Goal: Find contact information: Find contact information

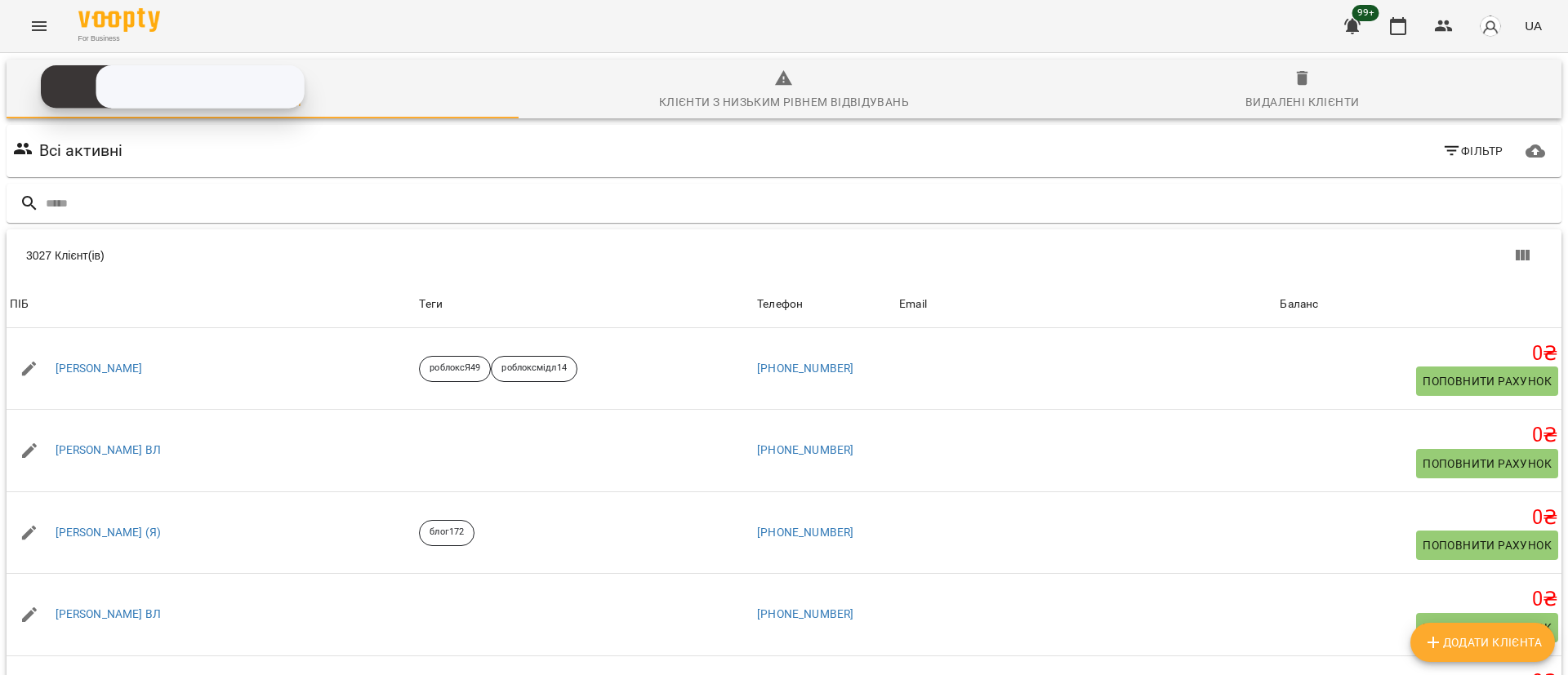
click at [38, 14] on button "Menu" at bounding box center [39, 26] width 39 height 39
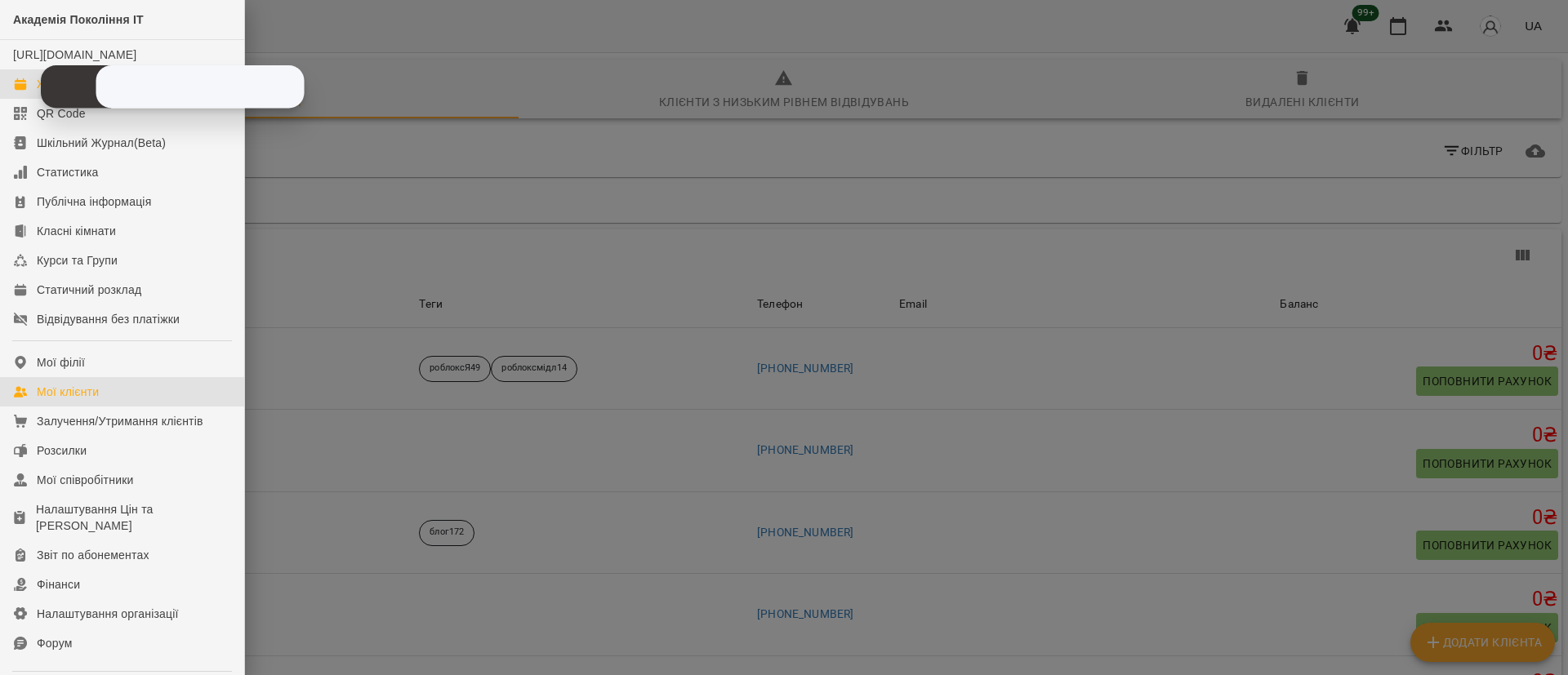
click at [22, 91] on link "Журнал відвідувань" at bounding box center [122, 84] width 244 height 29
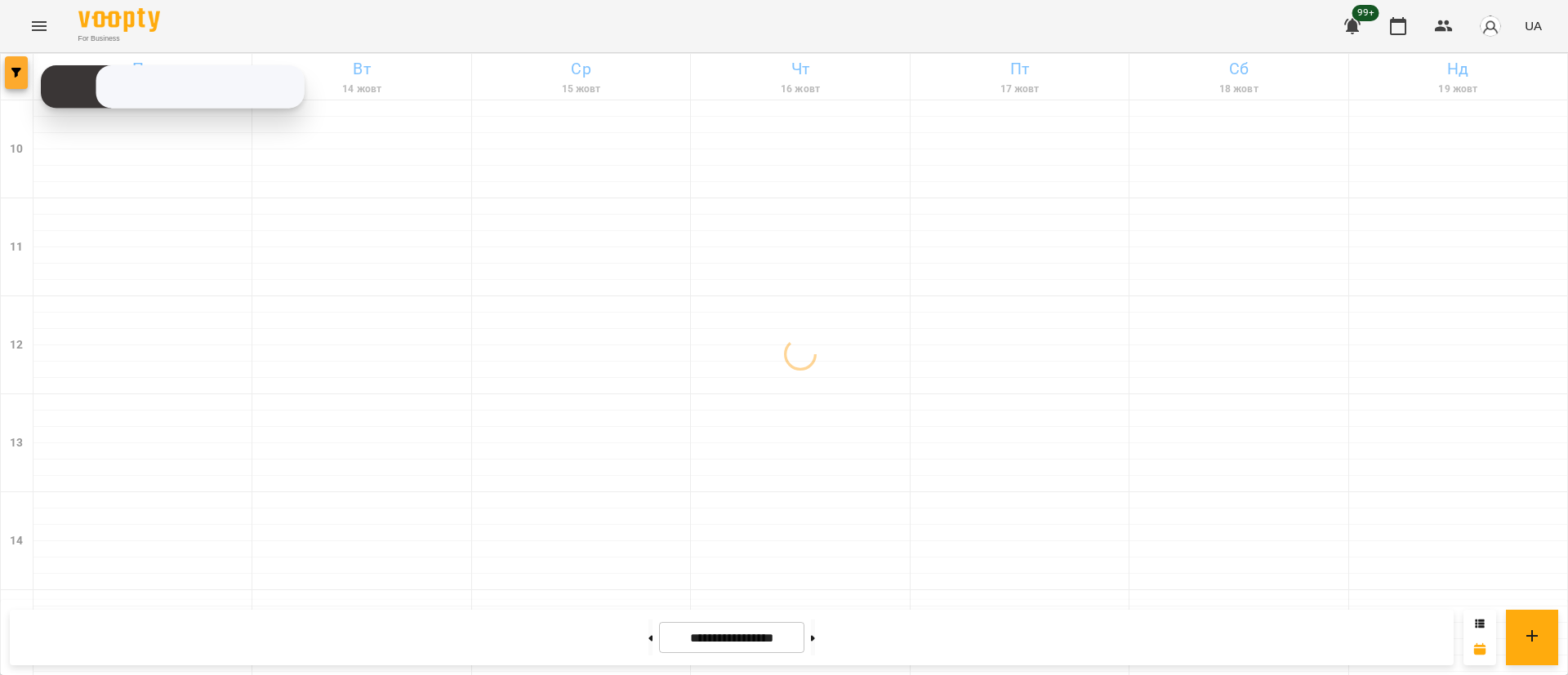
click at [8, 71] on span "button" at bounding box center [17, 73] width 23 height 10
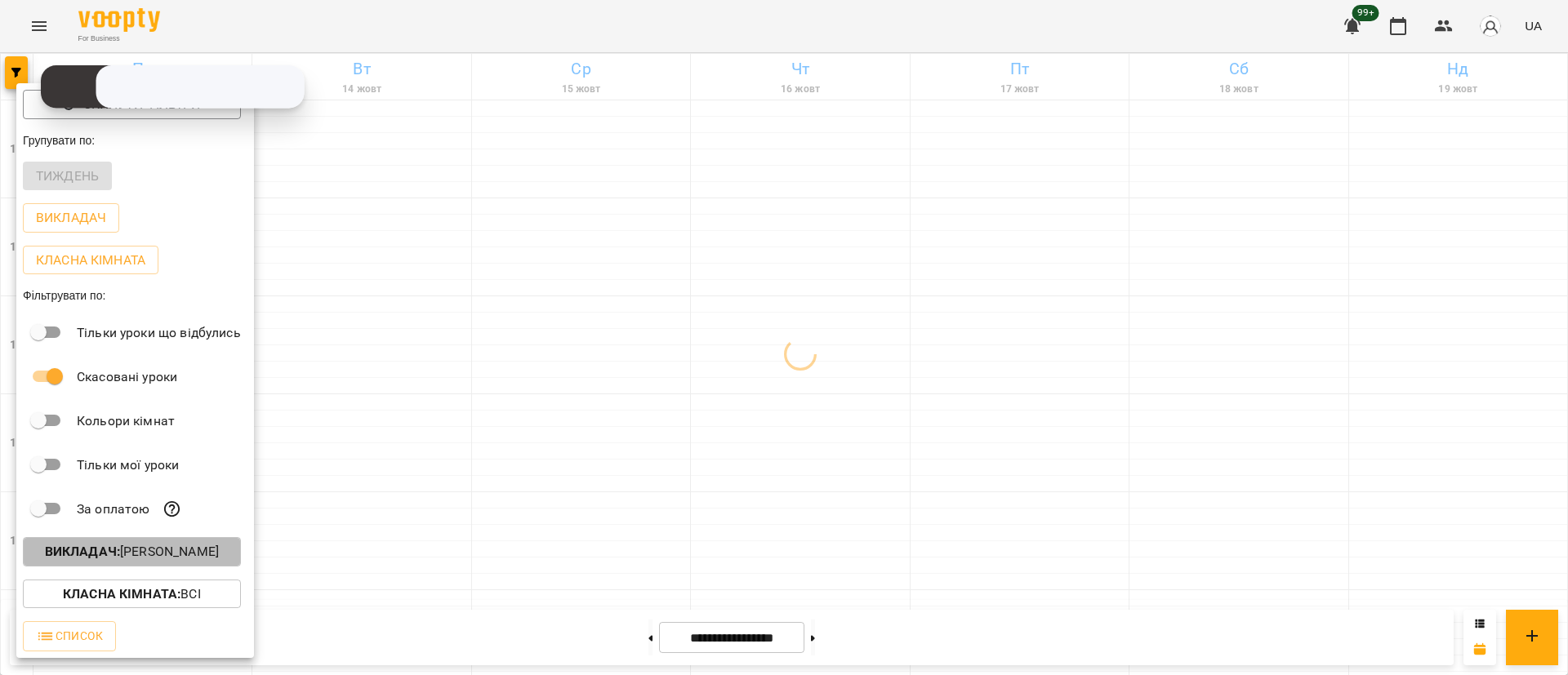
click at [175, 550] on div "Скинути фільтри Групувати по: Тиждень Викладач Класна кімната Фільтрувати по: Т…" at bounding box center [135, 370] width 237 height 575
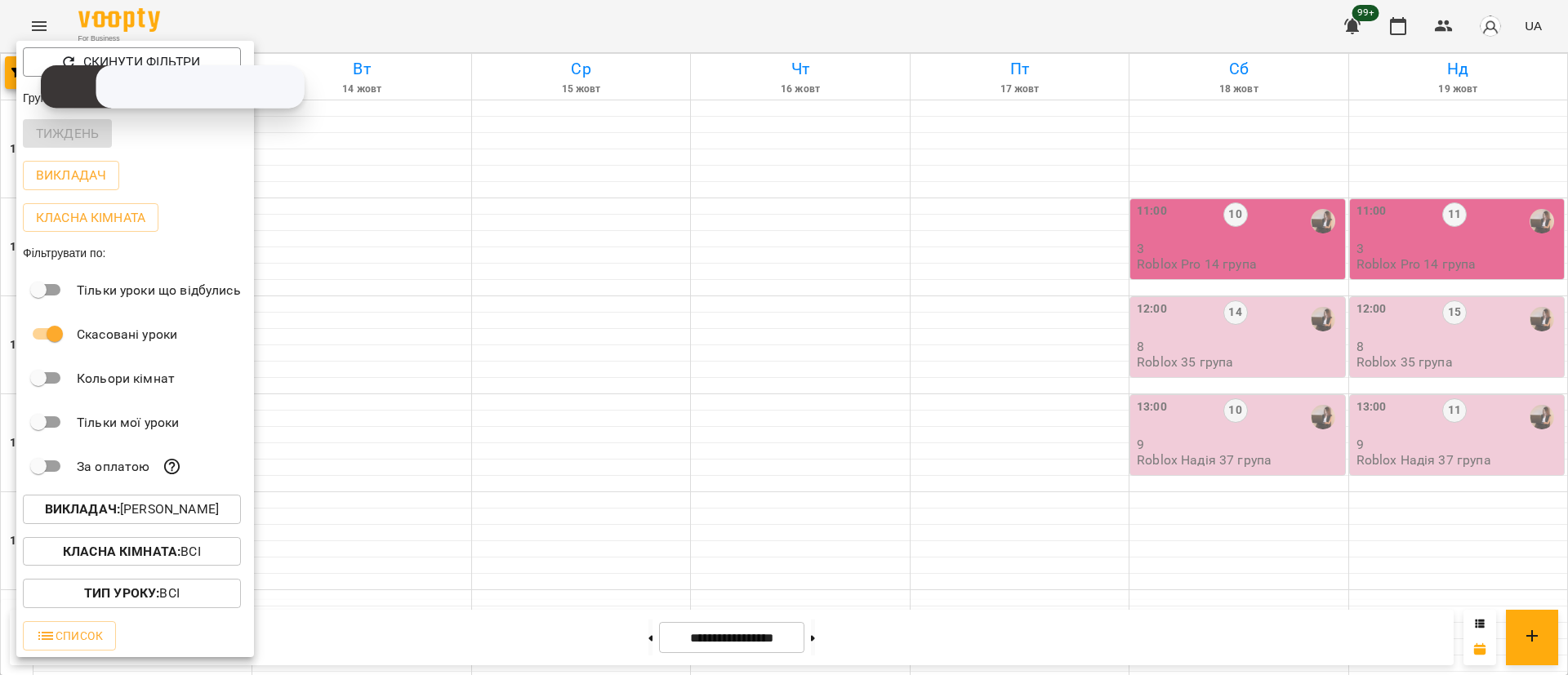
click at [136, 511] on p "Викладач : [PERSON_NAME]" at bounding box center [132, 510] width 174 height 20
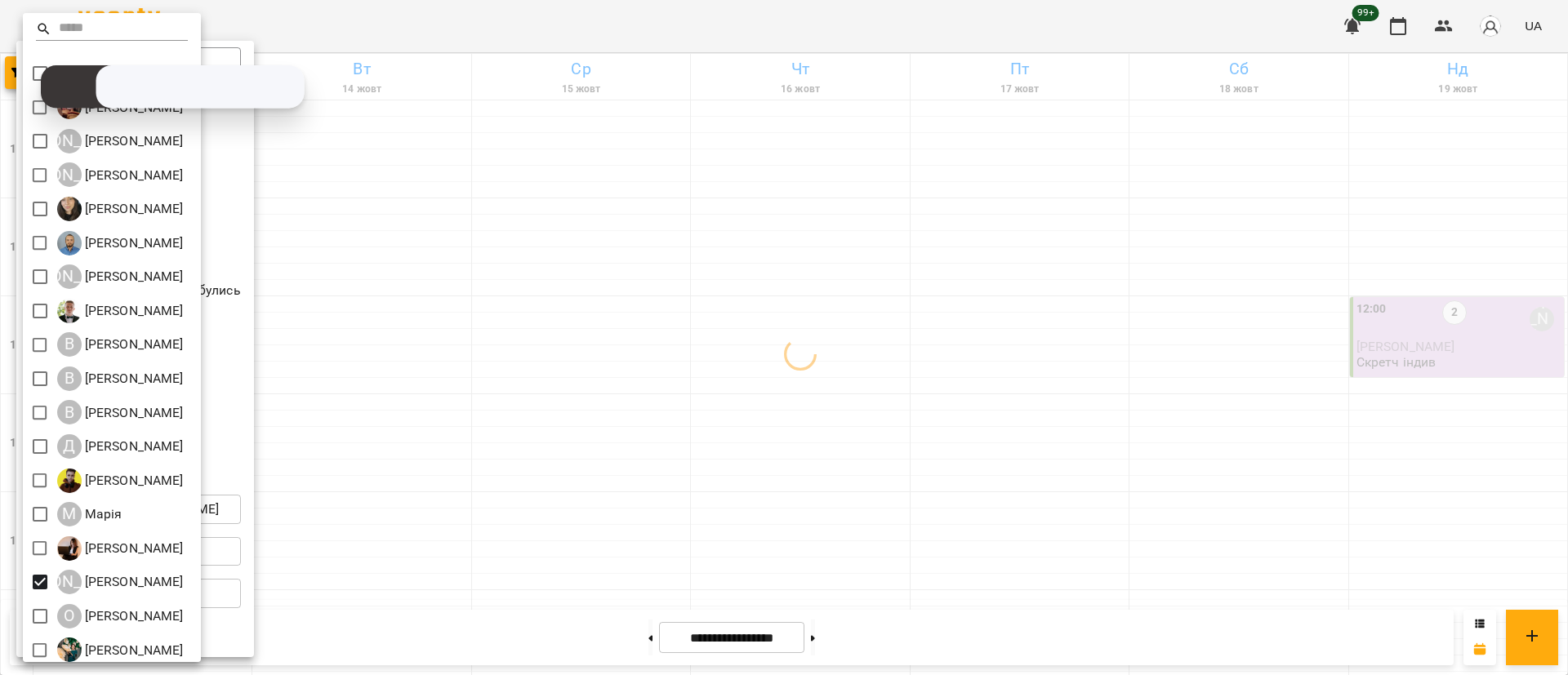
click at [523, 477] on div at bounding box center [784, 337] width 1568 height 675
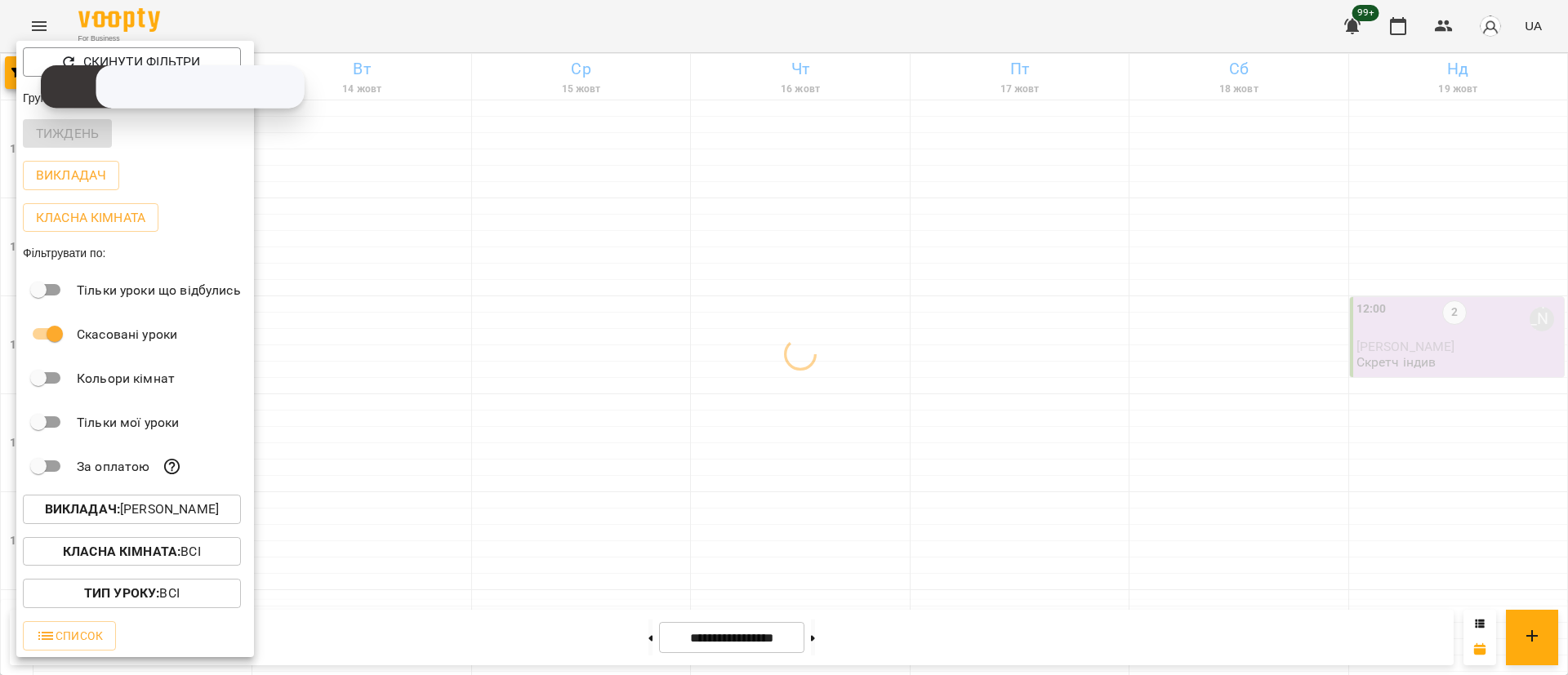
click at [523, 477] on div at bounding box center [784, 337] width 1568 height 675
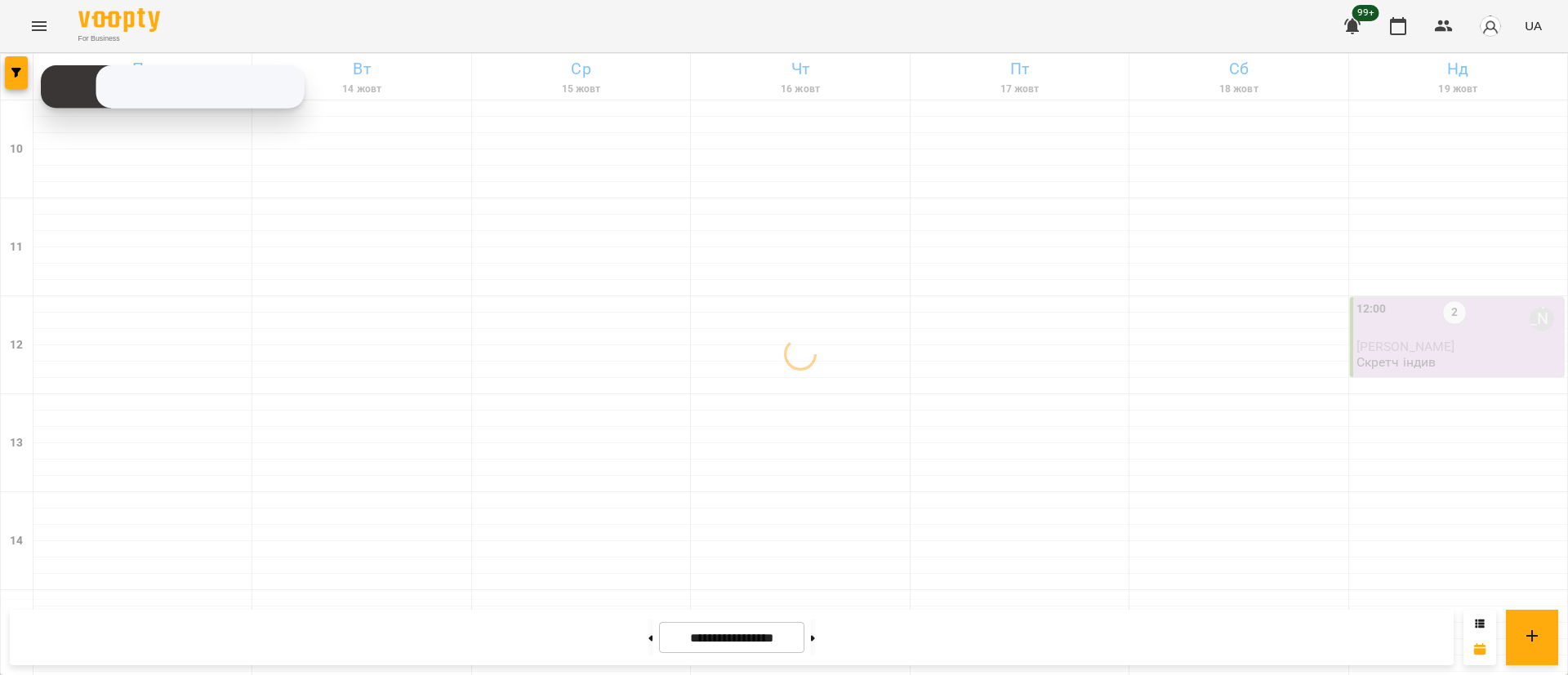
scroll to position [773, 0]
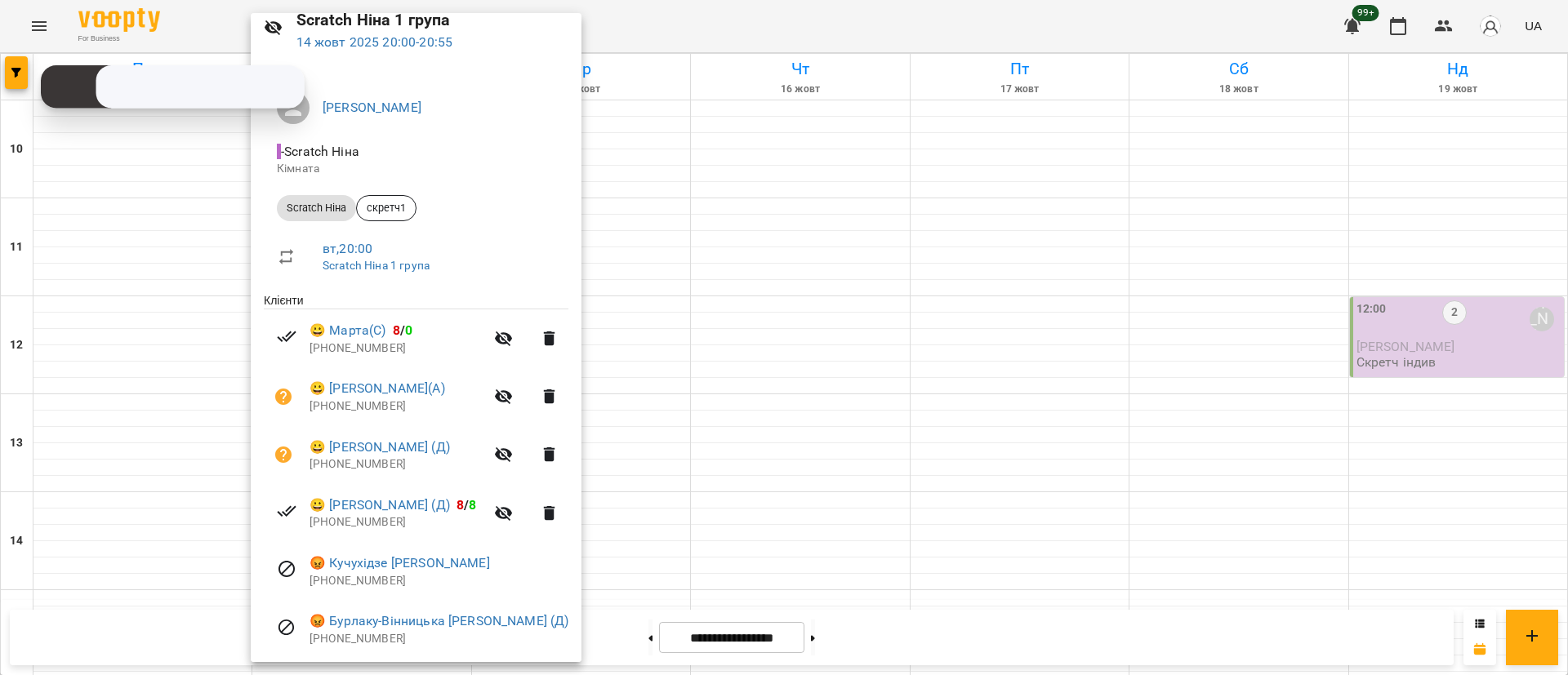
scroll to position [125, 0]
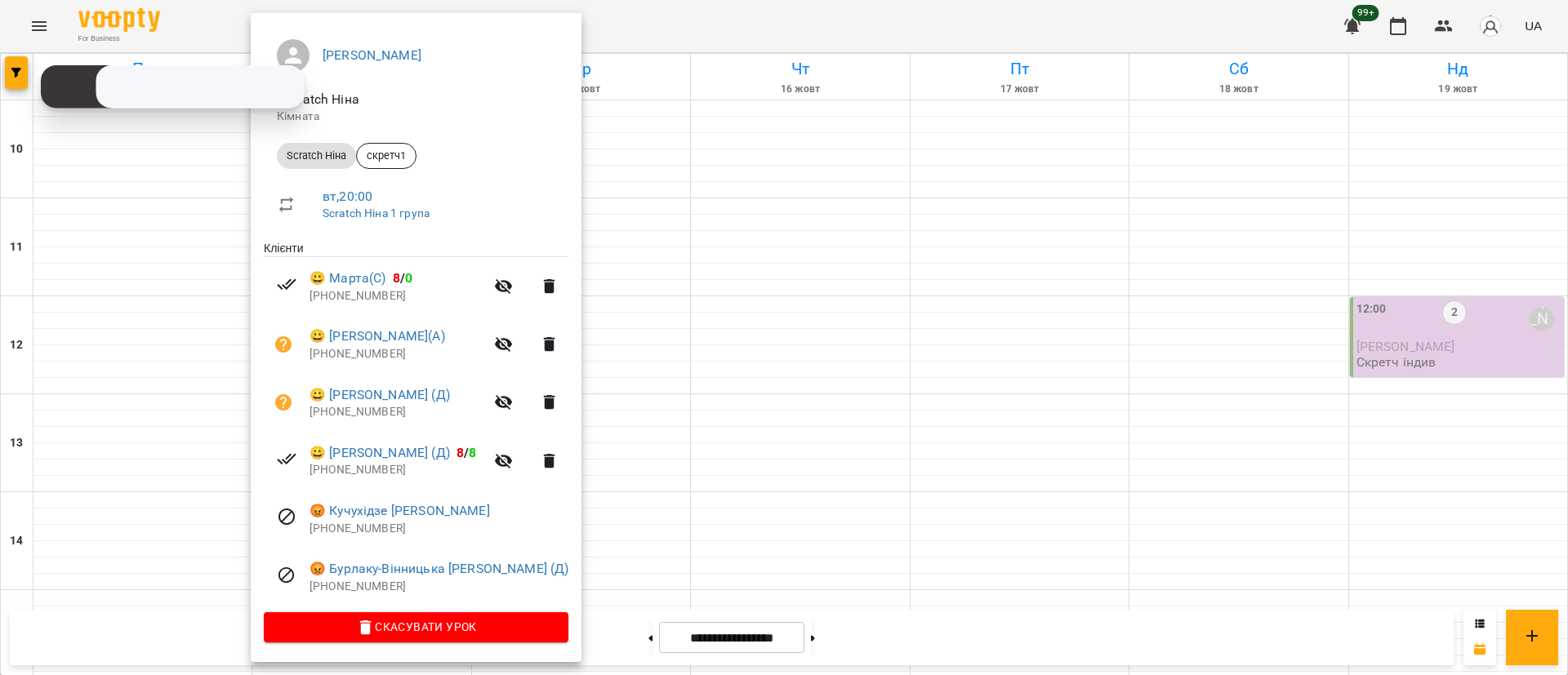
click at [69, 232] on div at bounding box center [784, 337] width 1568 height 675
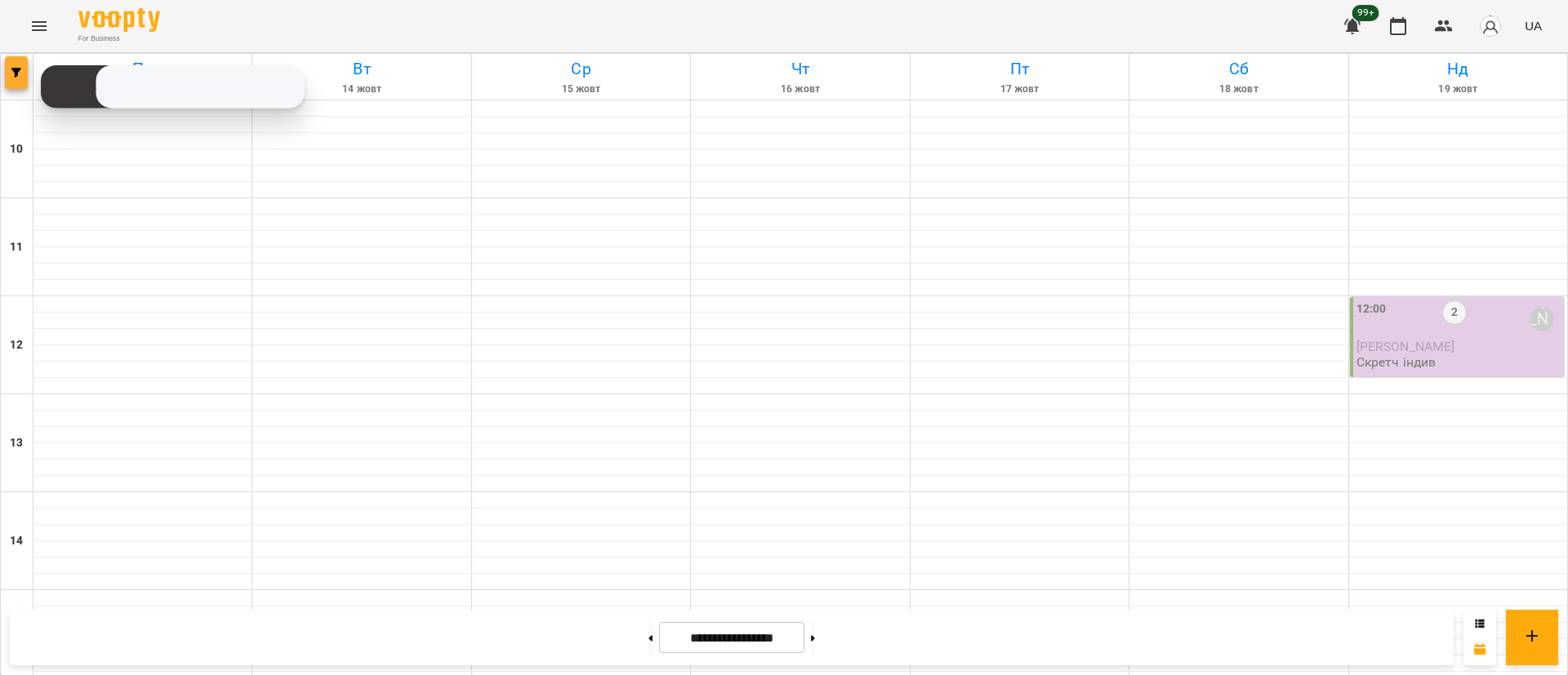
click at [7, 86] on button "button" at bounding box center [17, 72] width 23 height 32
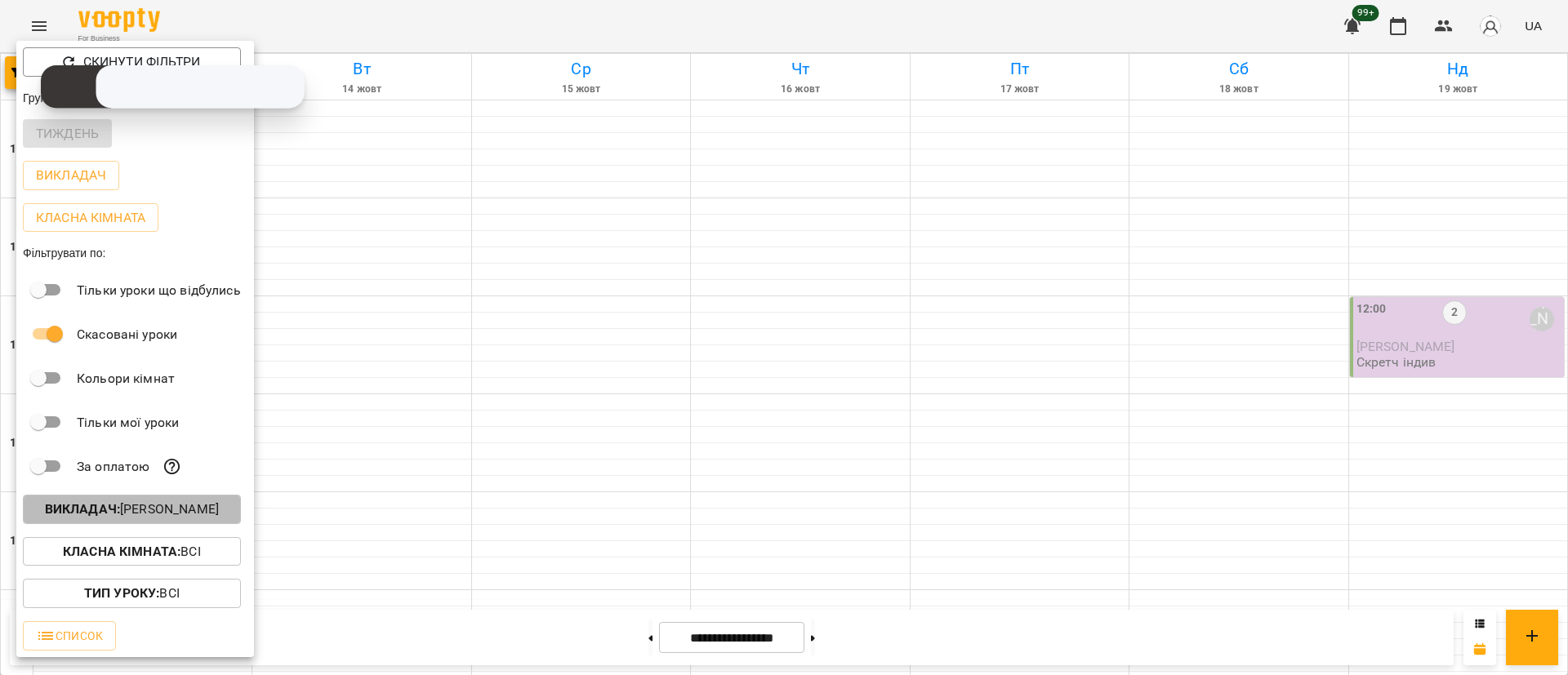
click at [167, 508] on p "Викладач : [PERSON_NAME]" at bounding box center [132, 510] width 174 height 20
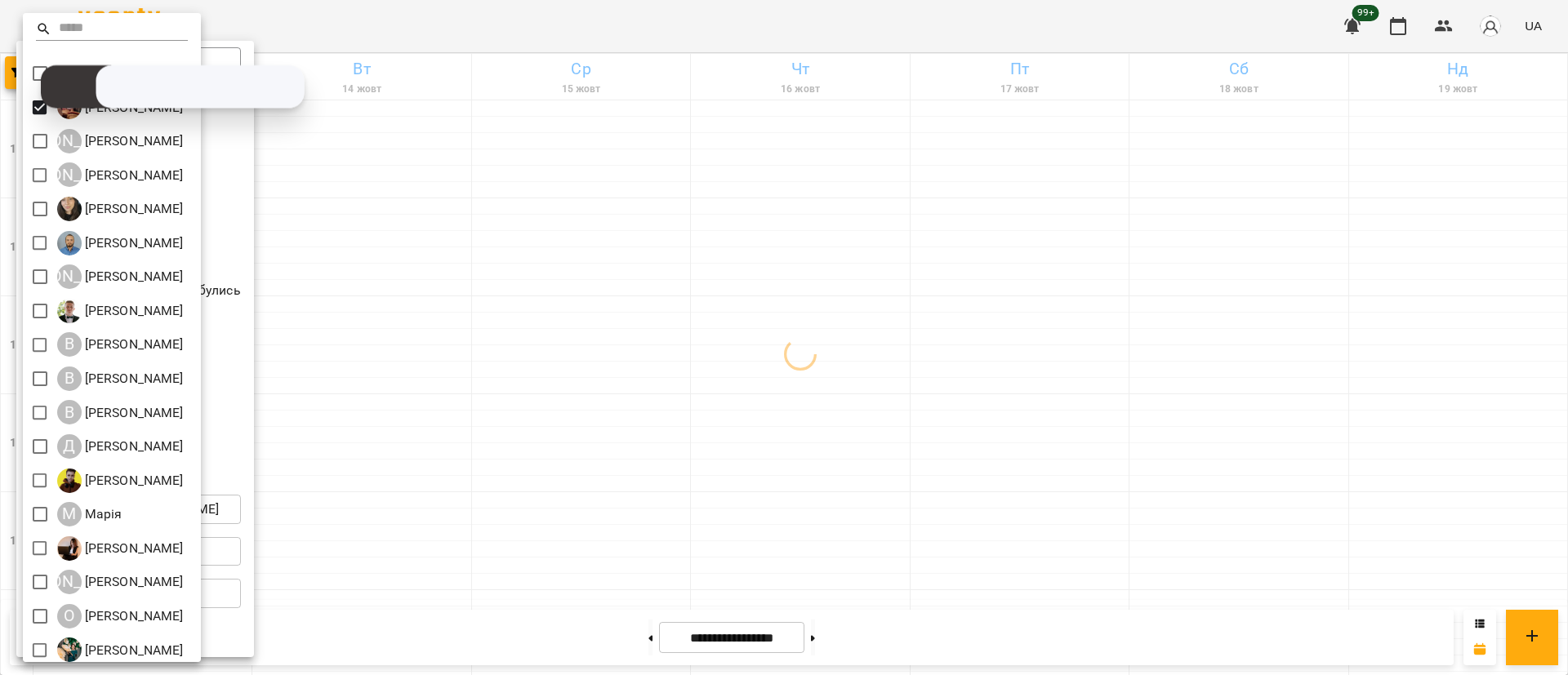
click at [539, 545] on div at bounding box center [784, 337] width 1568 height 675
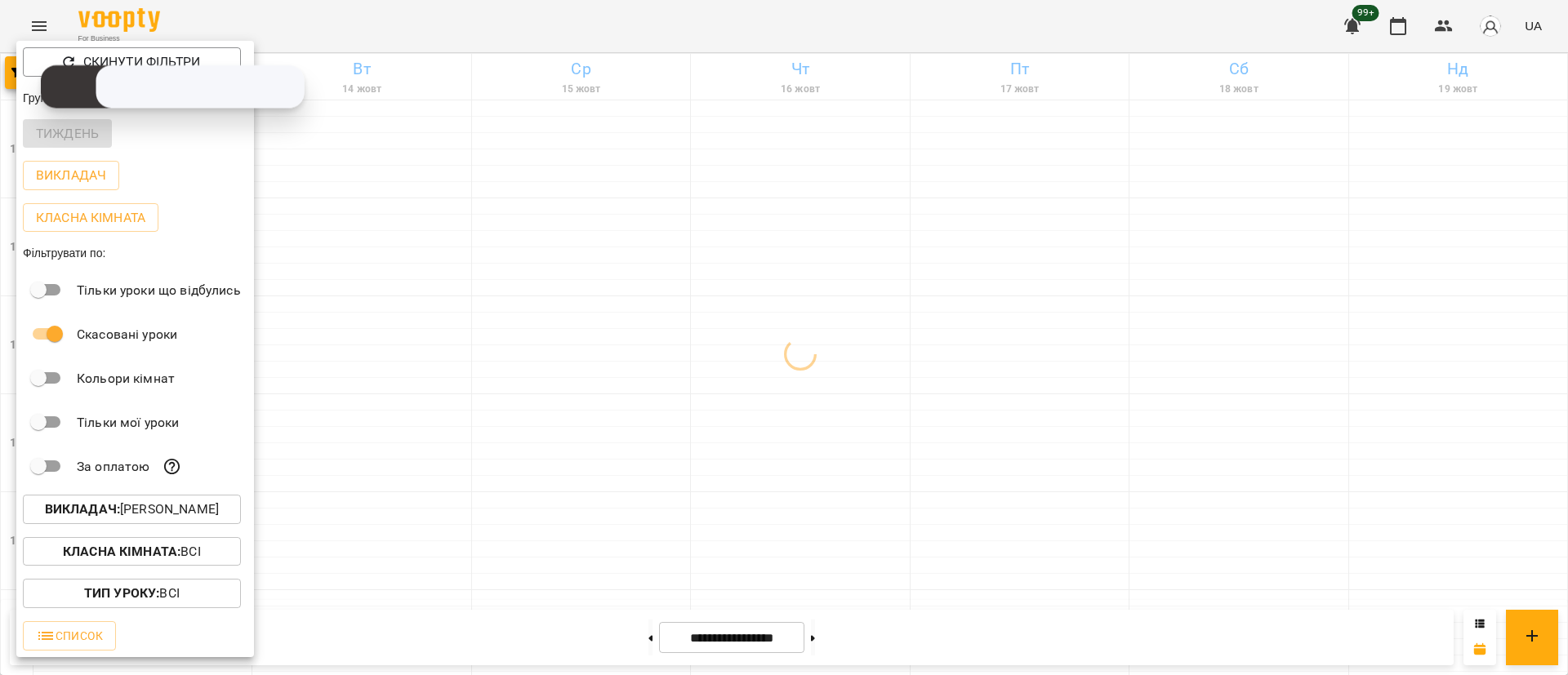
click at [539, 545] on div at bounding box center [784, 337] width 1568 height 675
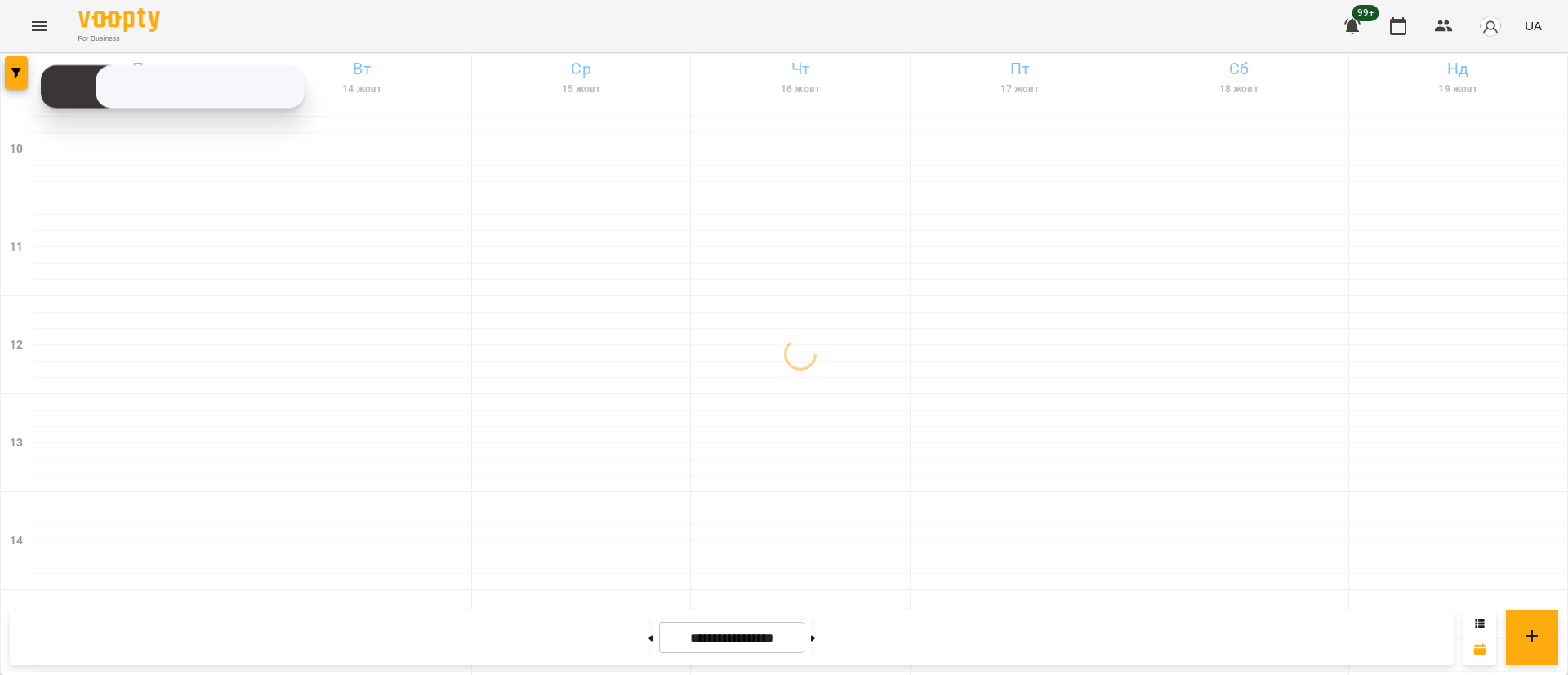
scroll to position [405, 0]
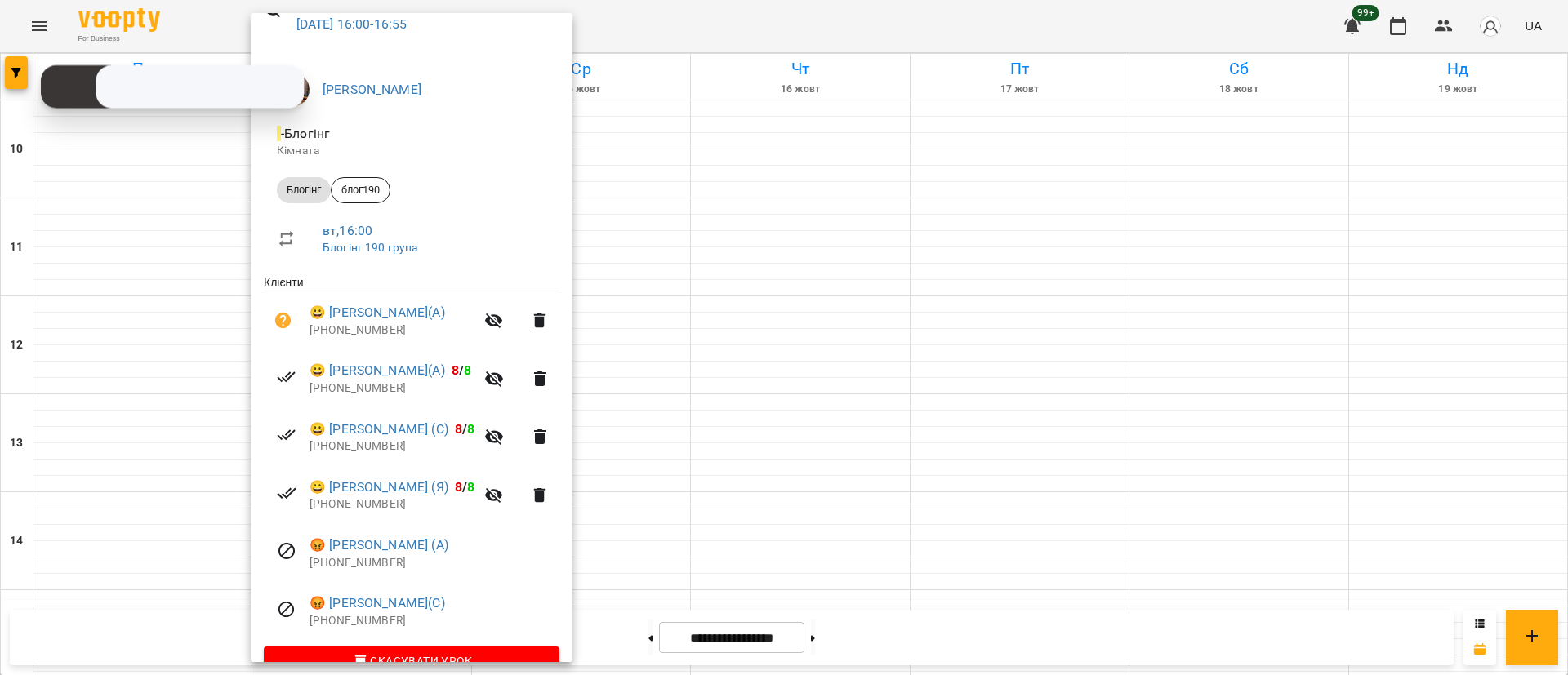
scroll to position [123, 0]
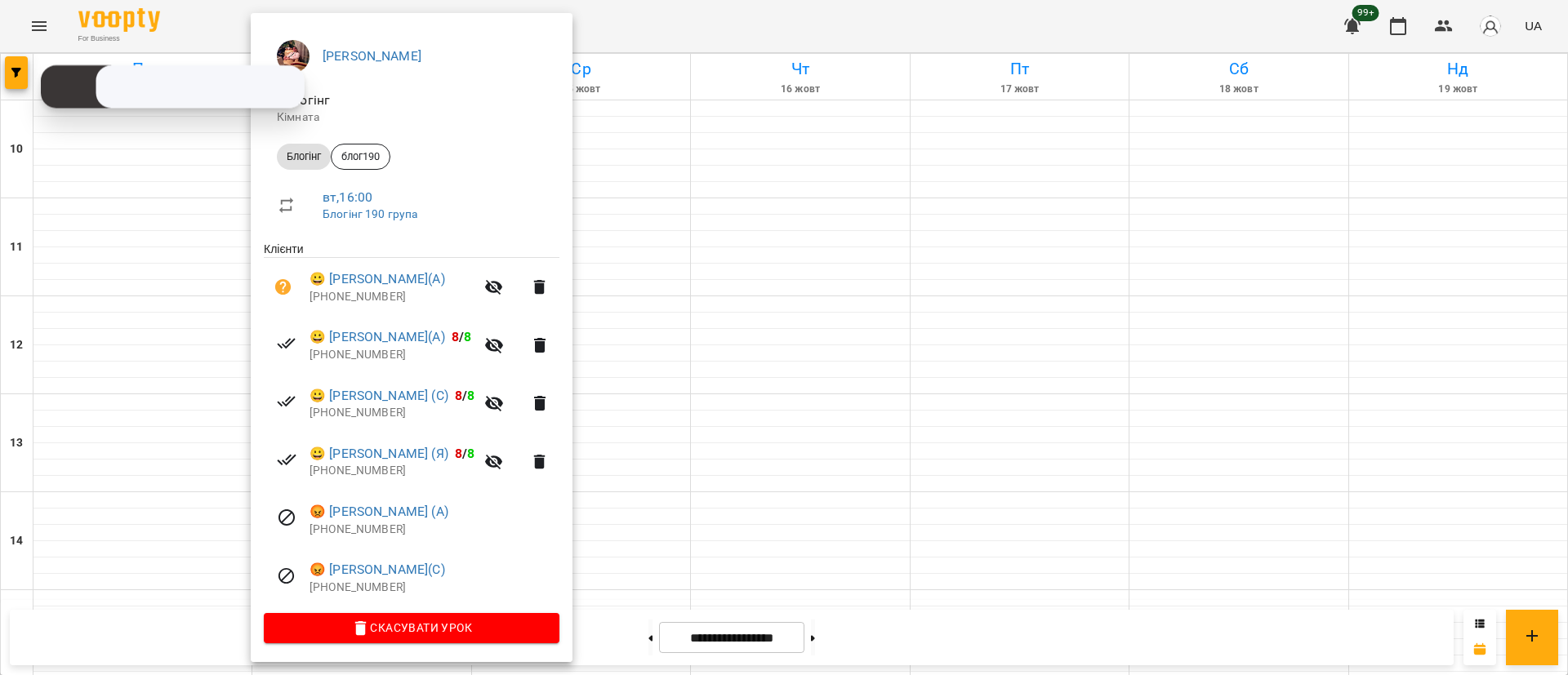
click at [0, 66] on div at bounding box center [784, 337] width 1568 height 675
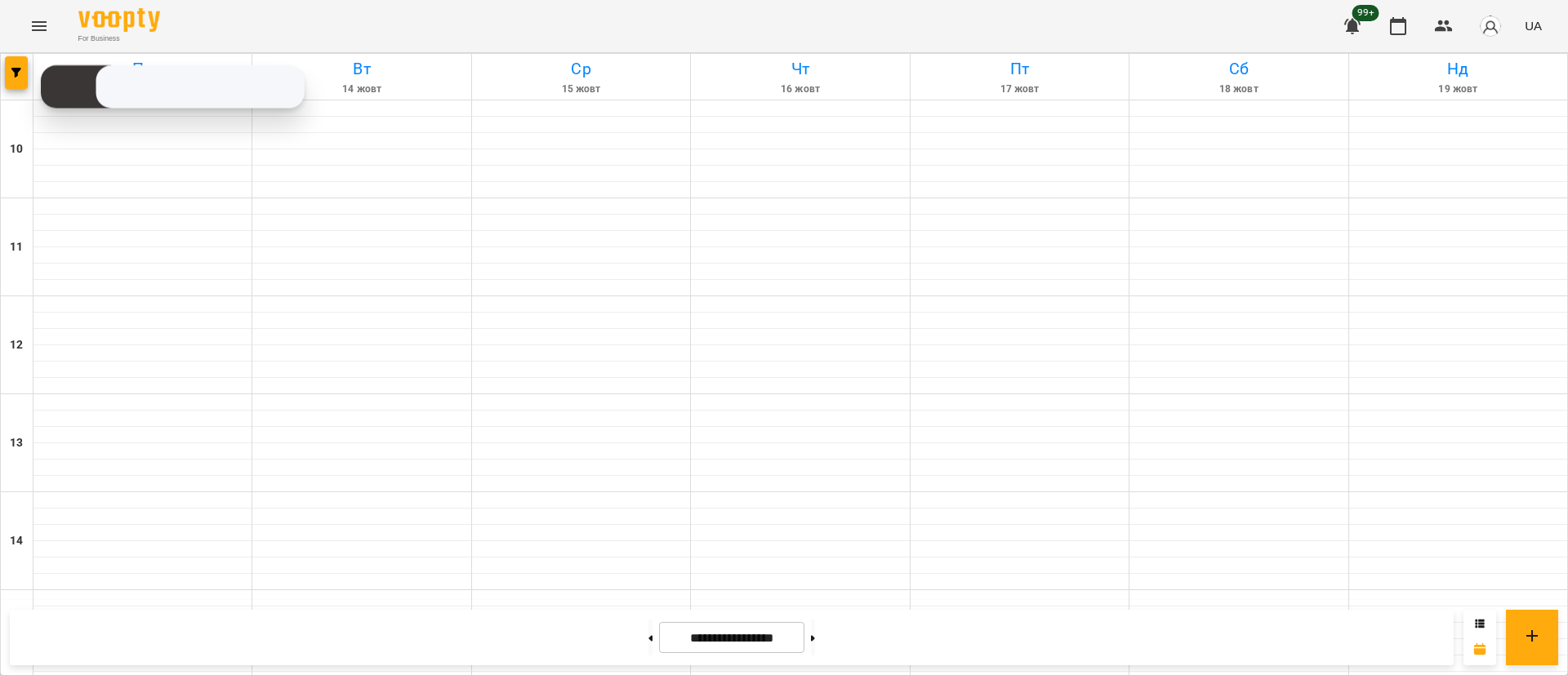
click at [4, 74] on div at bounding box center [17, 76] width 32 height 46
click at [22, 74] on span "button" at bounding box center [17, 73] width 23 height 10
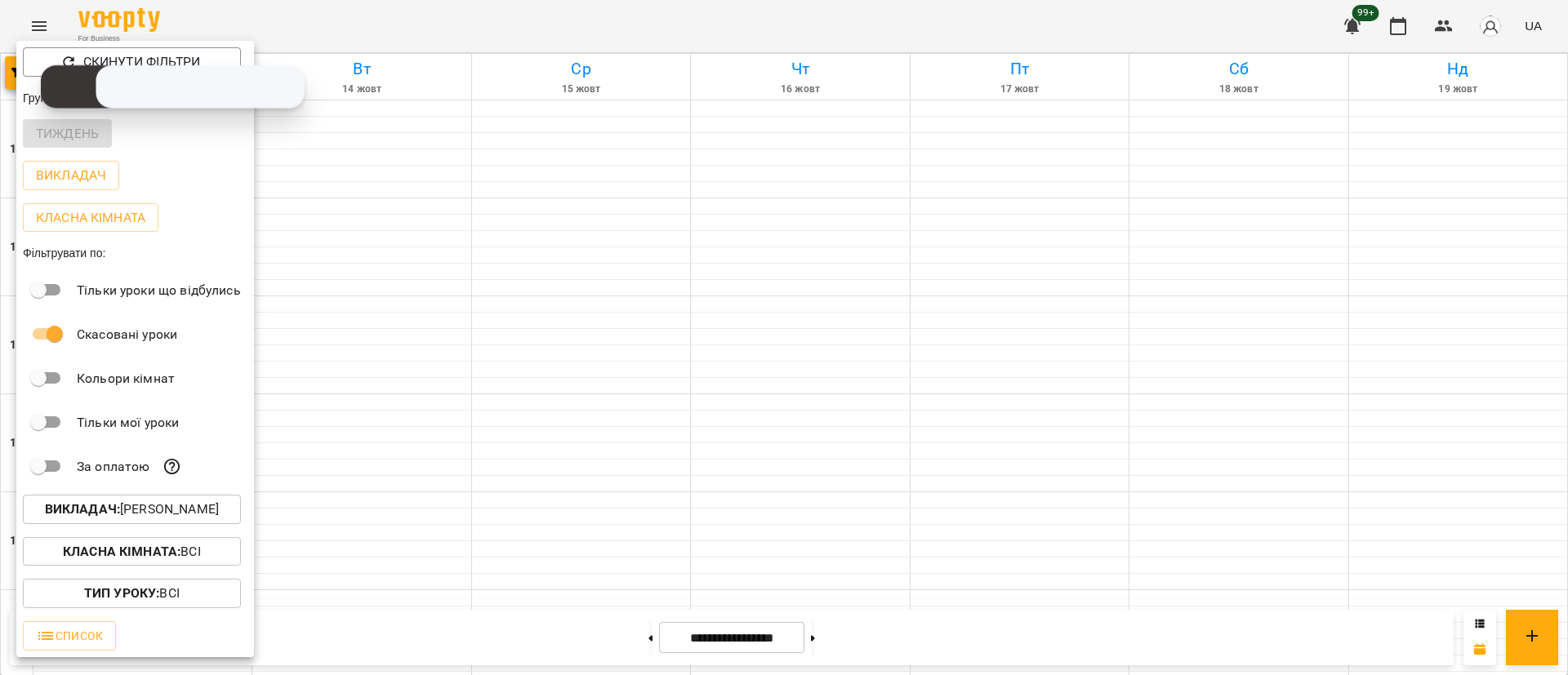
click at [179, 516] on p "Викладач : [PERSON_NAME]" at bounding box center [132, 510] width 174 height 20
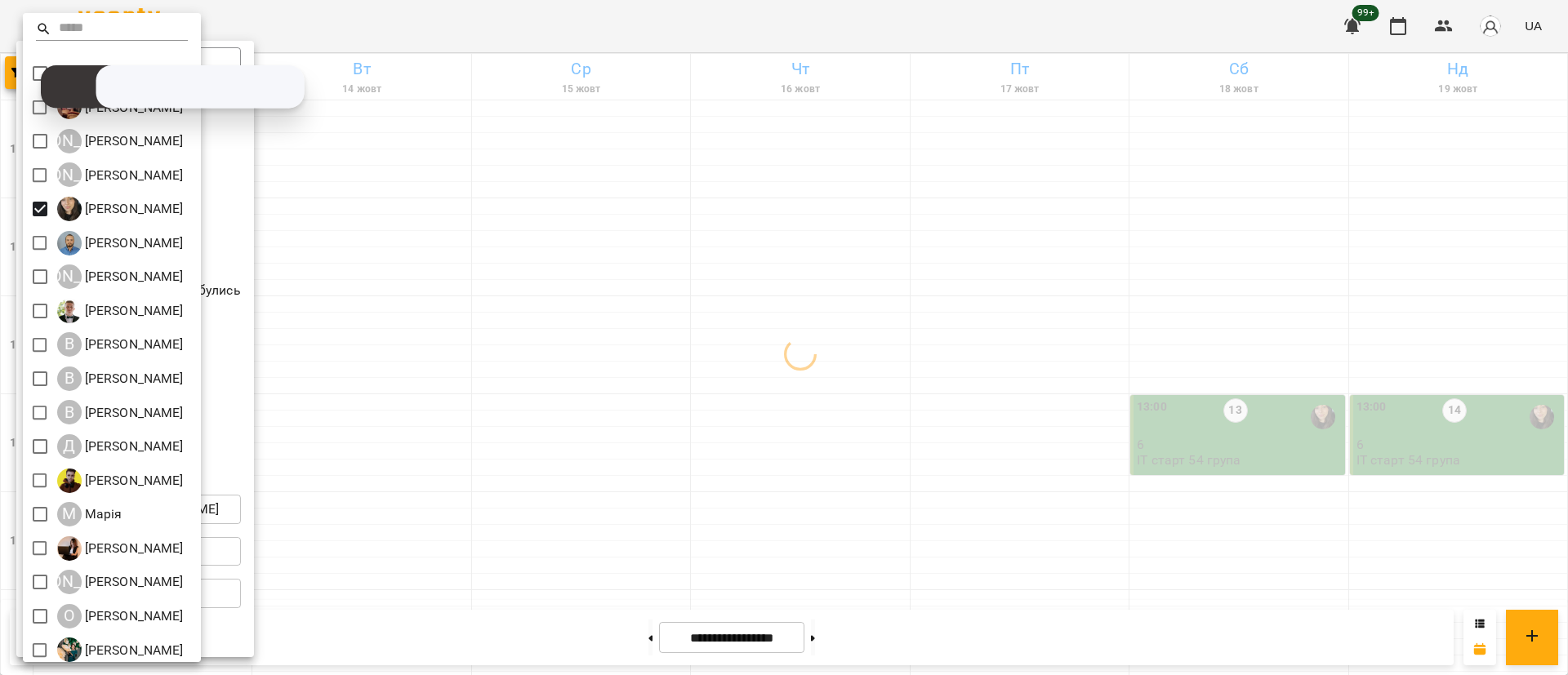
click at [535, 455] on div at bounding box center [784, 337] width 1568 height 675
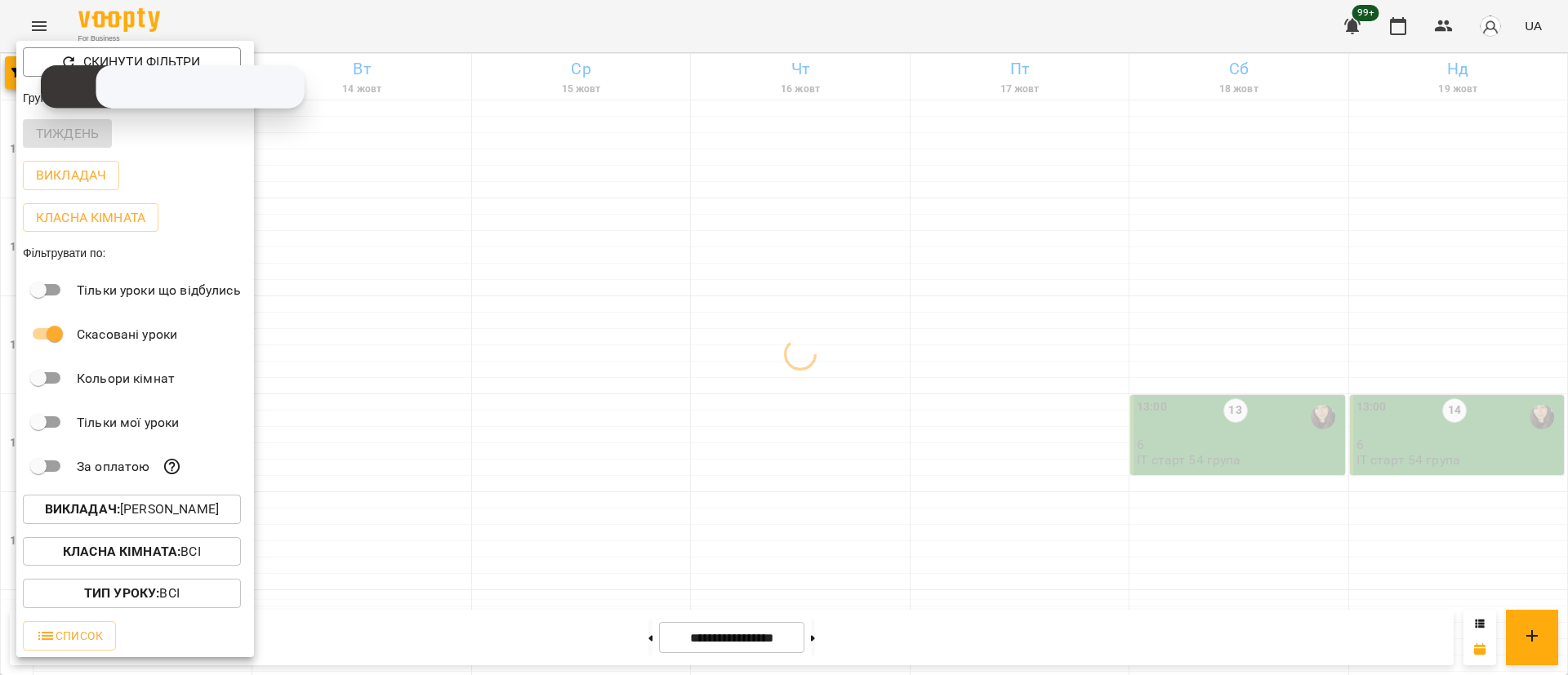
click at [535, 455] on div at bounding box center [784, 337] width 1568 height 675
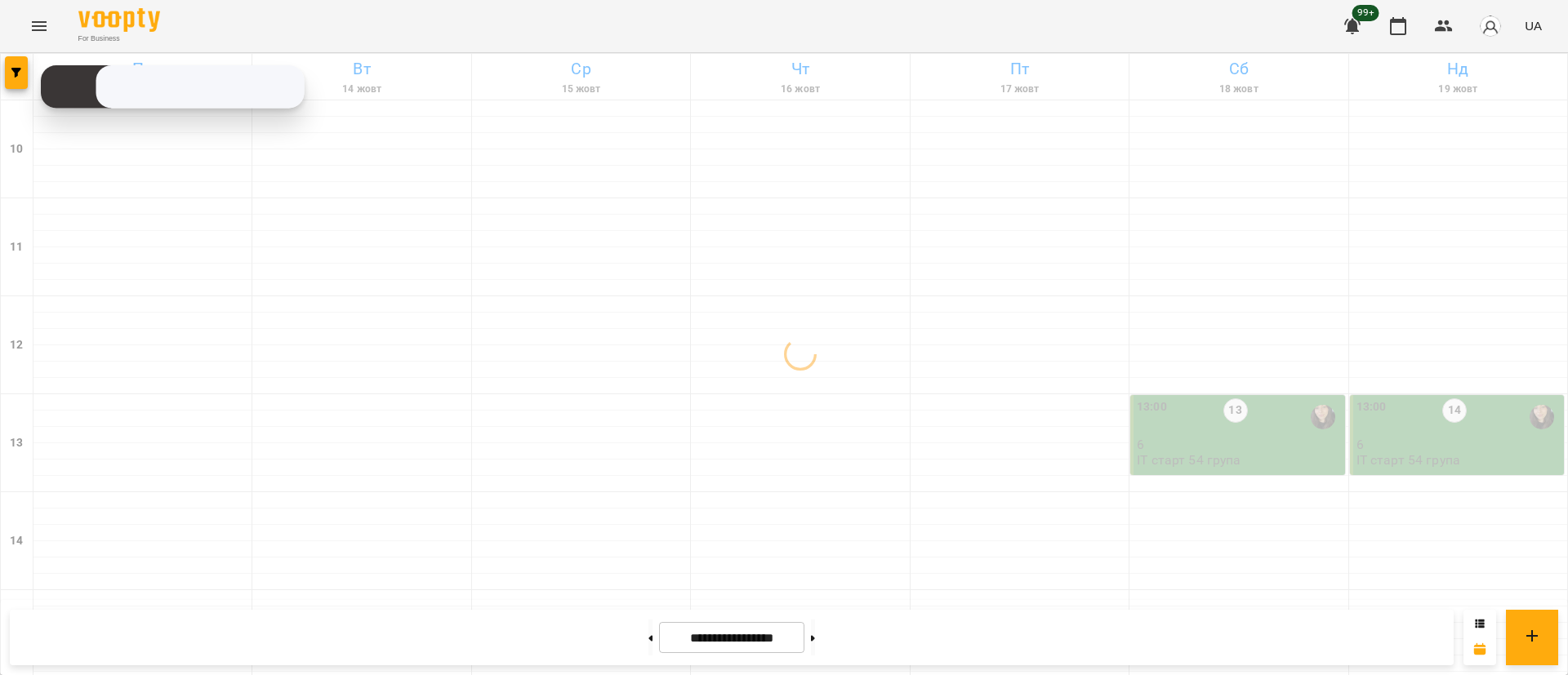
scroll to position [773, 0]
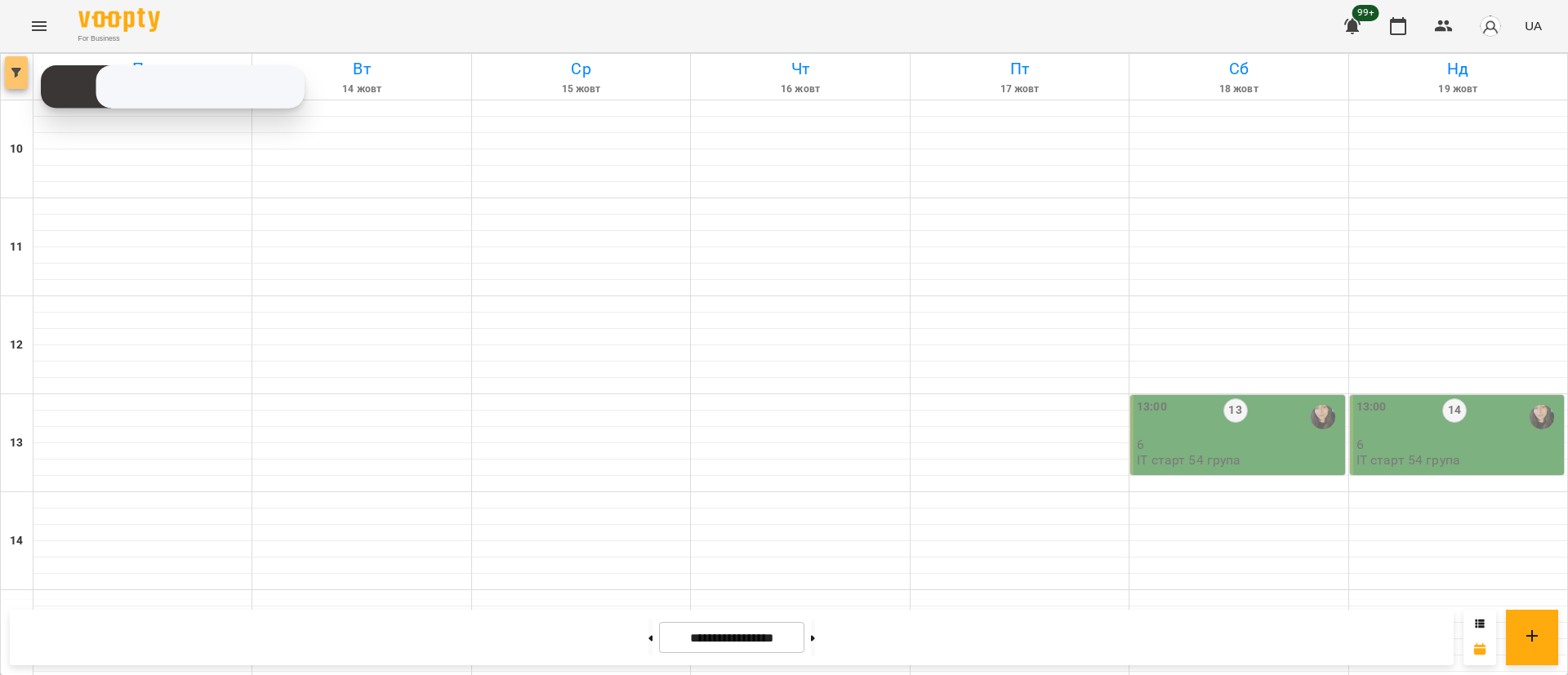
click at [9, 73] on span "button" at bounding box center [17, 73] width 23 height 10
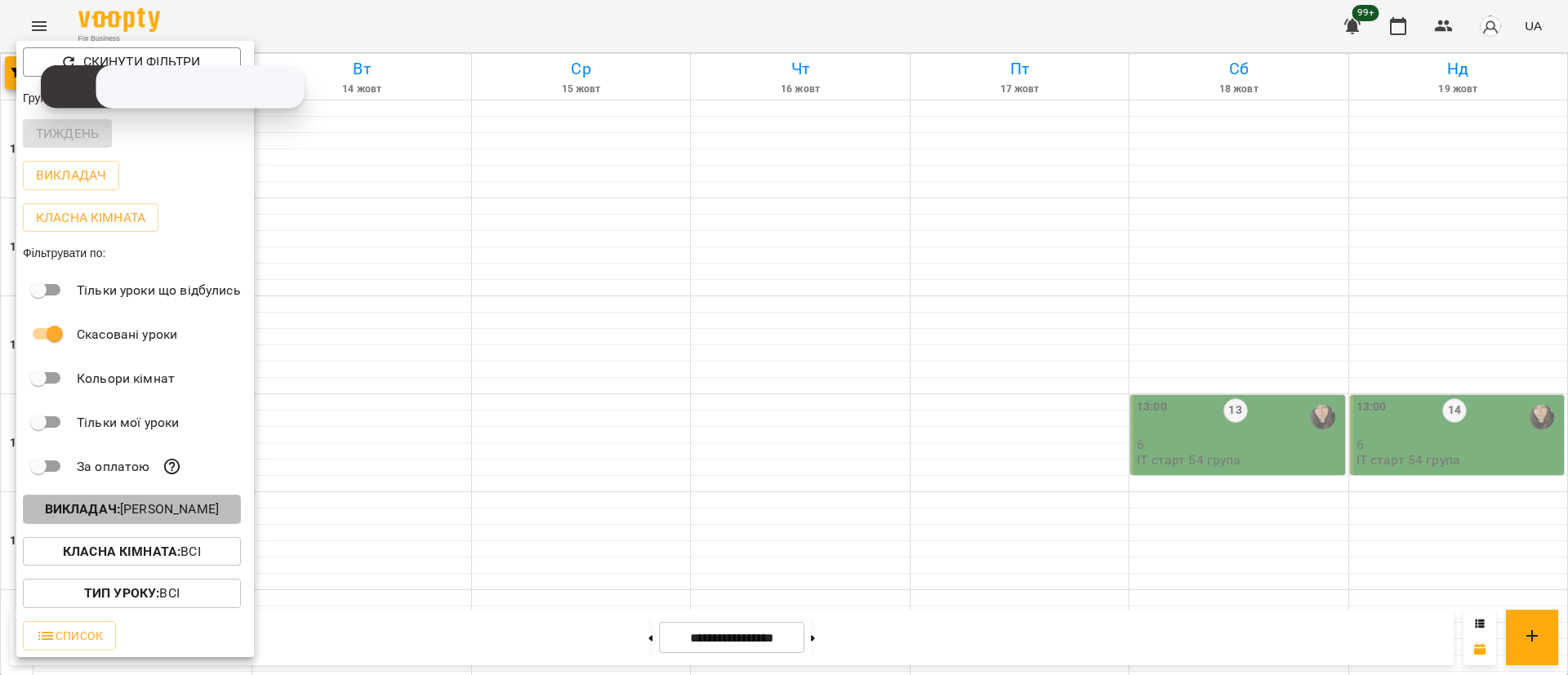
click at [188, 520] on p "Викладач : [PERSON_NAME]" at bounding box center [132, 510] width 174 height 20
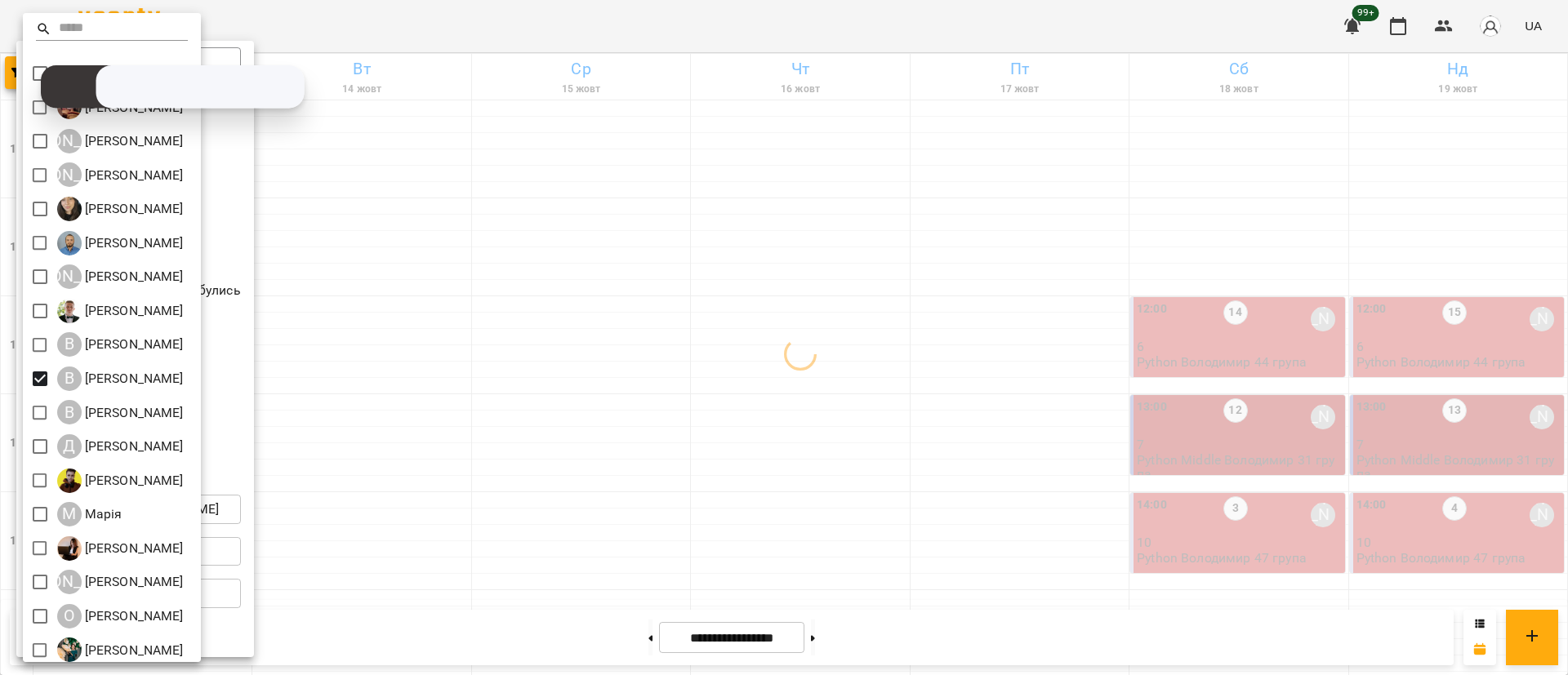
click at [398, 536] on div at bounding box center [784, 337] width 1568 height 675
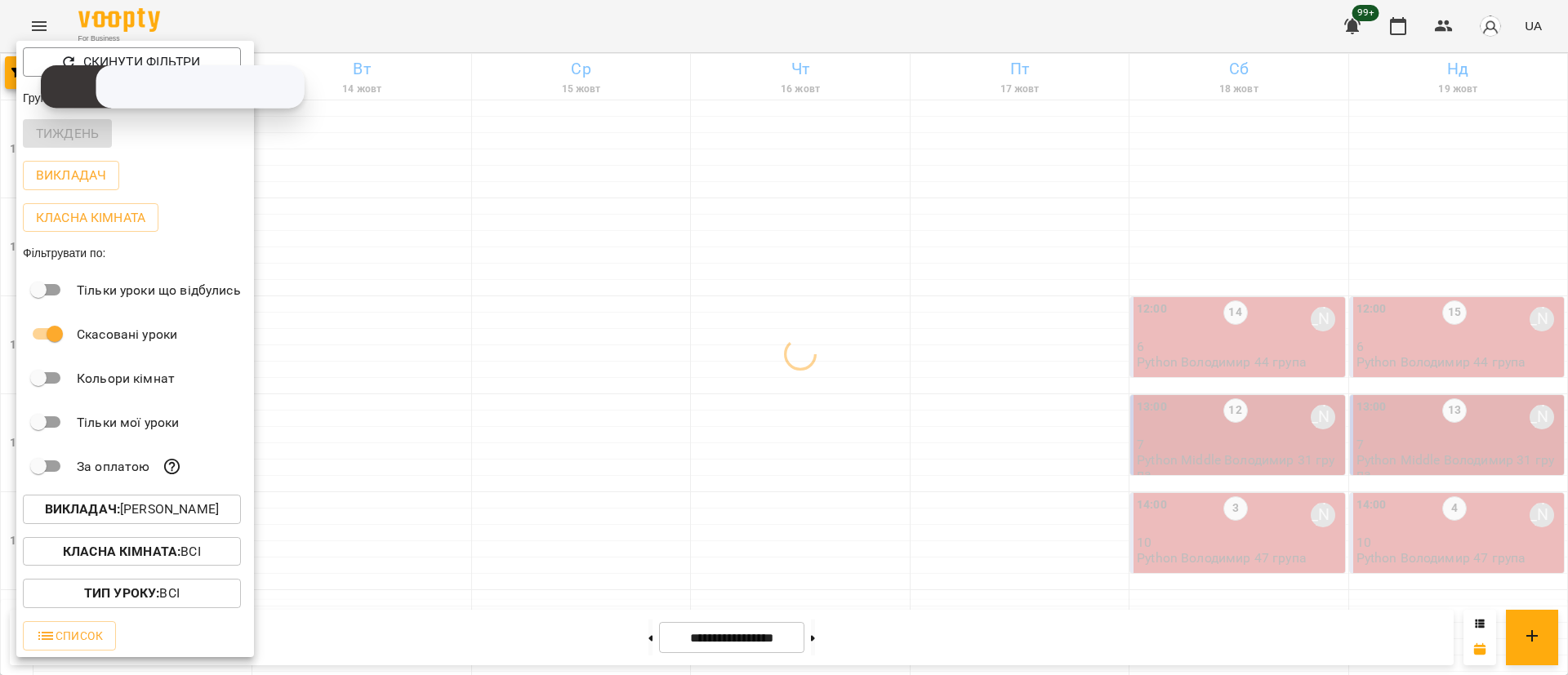
click at [416, 536] on div at bounding box center [784, 337] width 1568 height 675
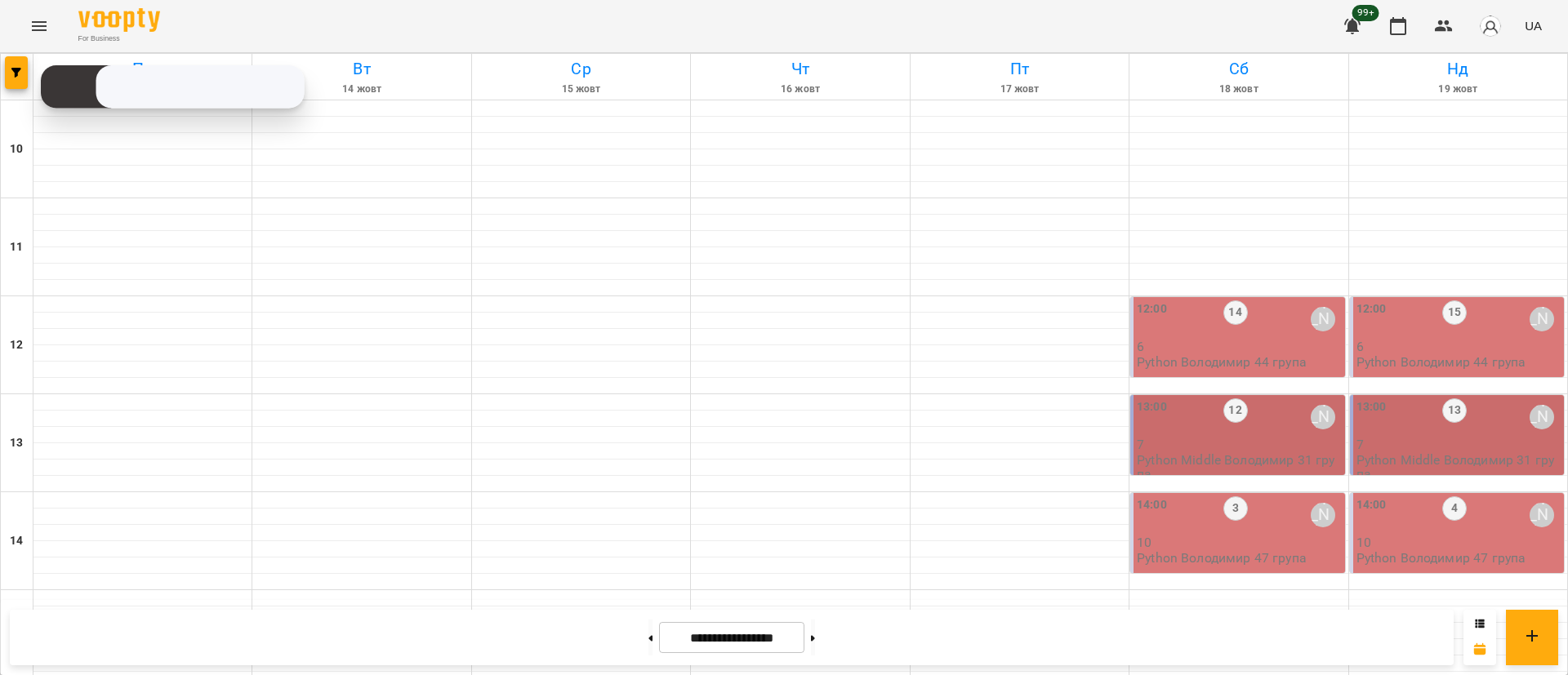
scroll to position [650, 0]
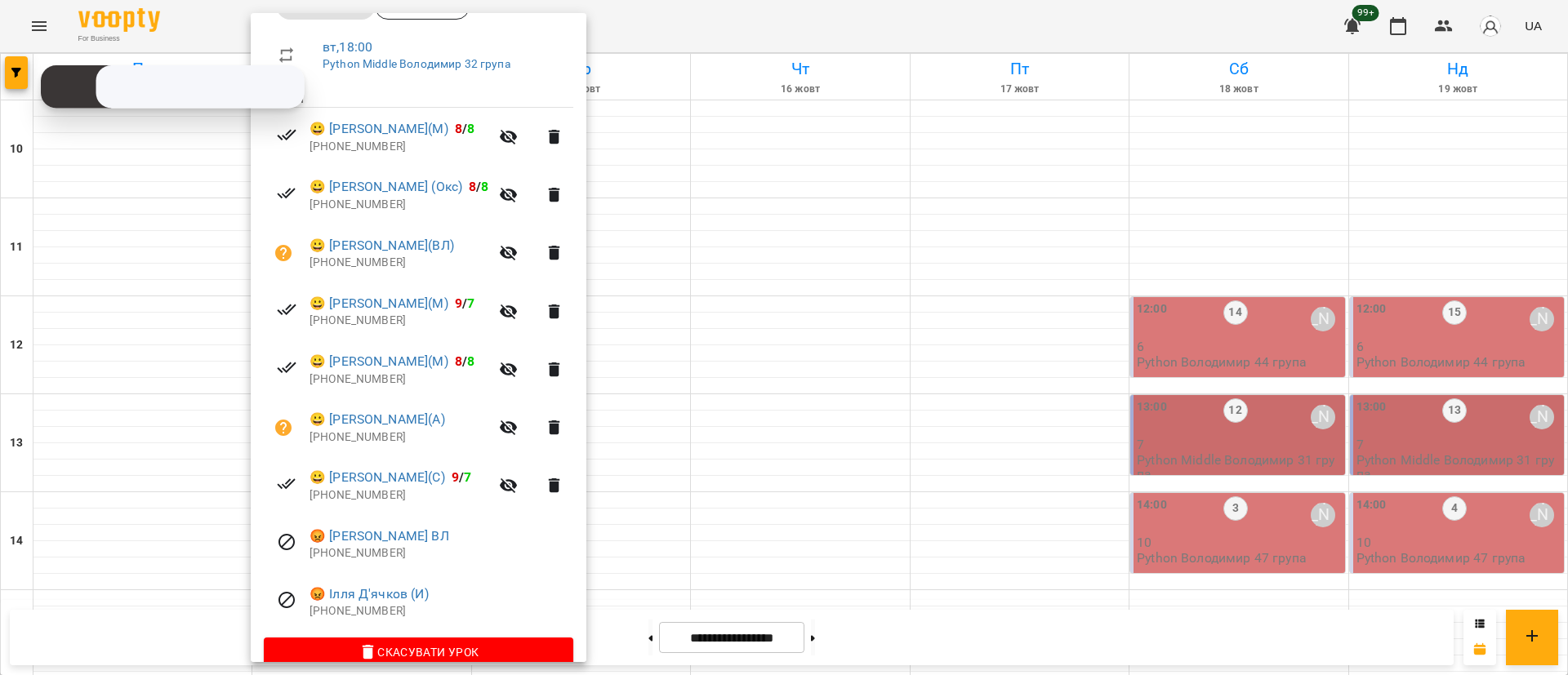
scroll to position [300, 0]
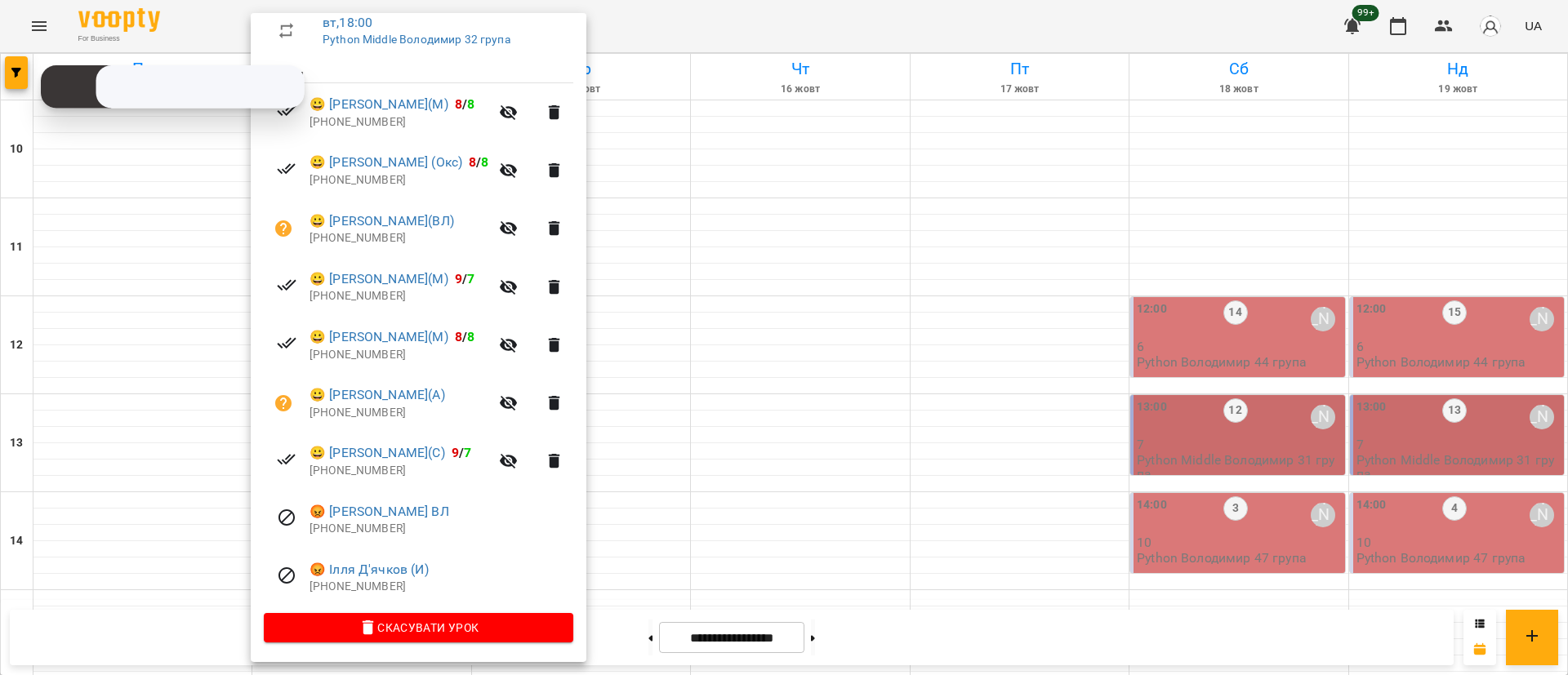
click at [0, 61] on div at bounding box center [784, 337] width 1568 height 675
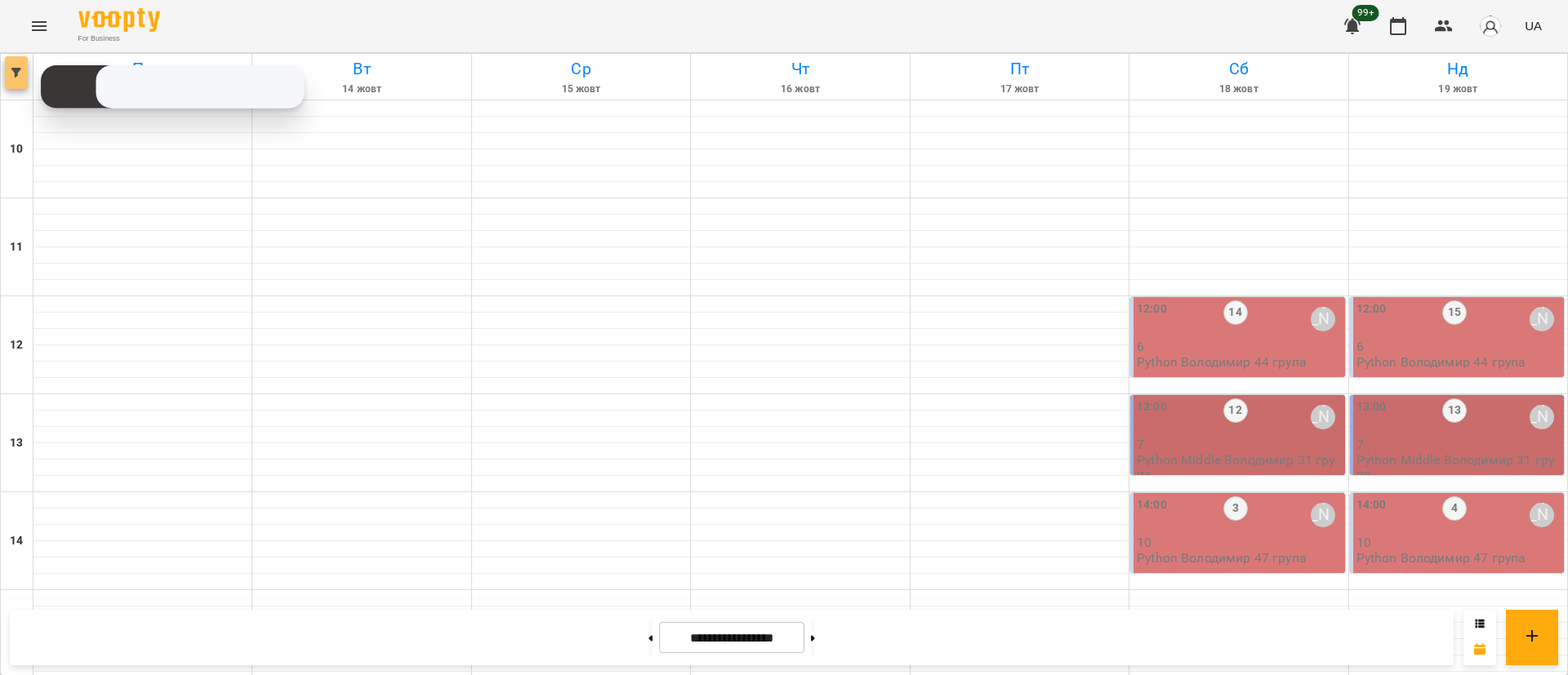
click at [7, 75] on span "button" at bounding box center [17, 73] width 23 height 10
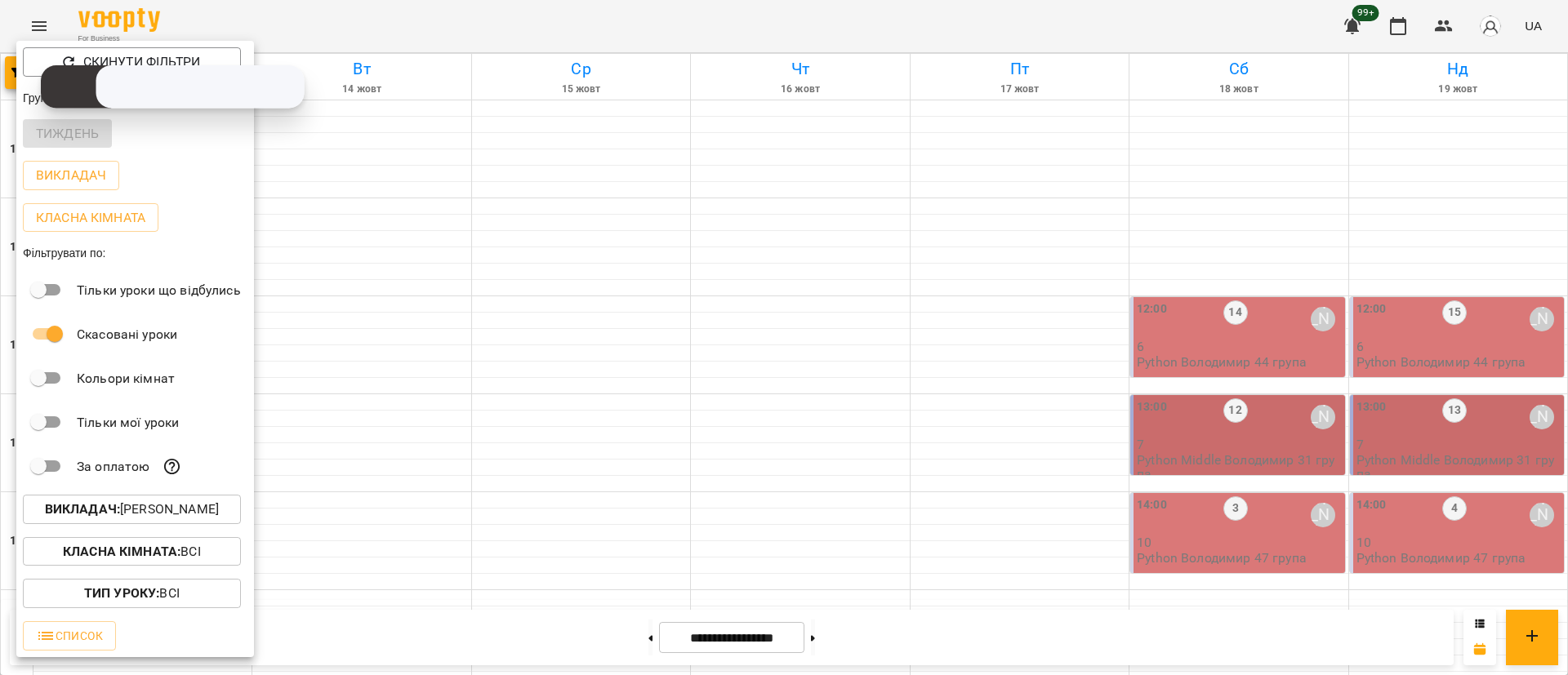
click at [149, 520] on p "Викладач : [PERSON_NAME]" at bounding box center [132, 510] width 174 height 20
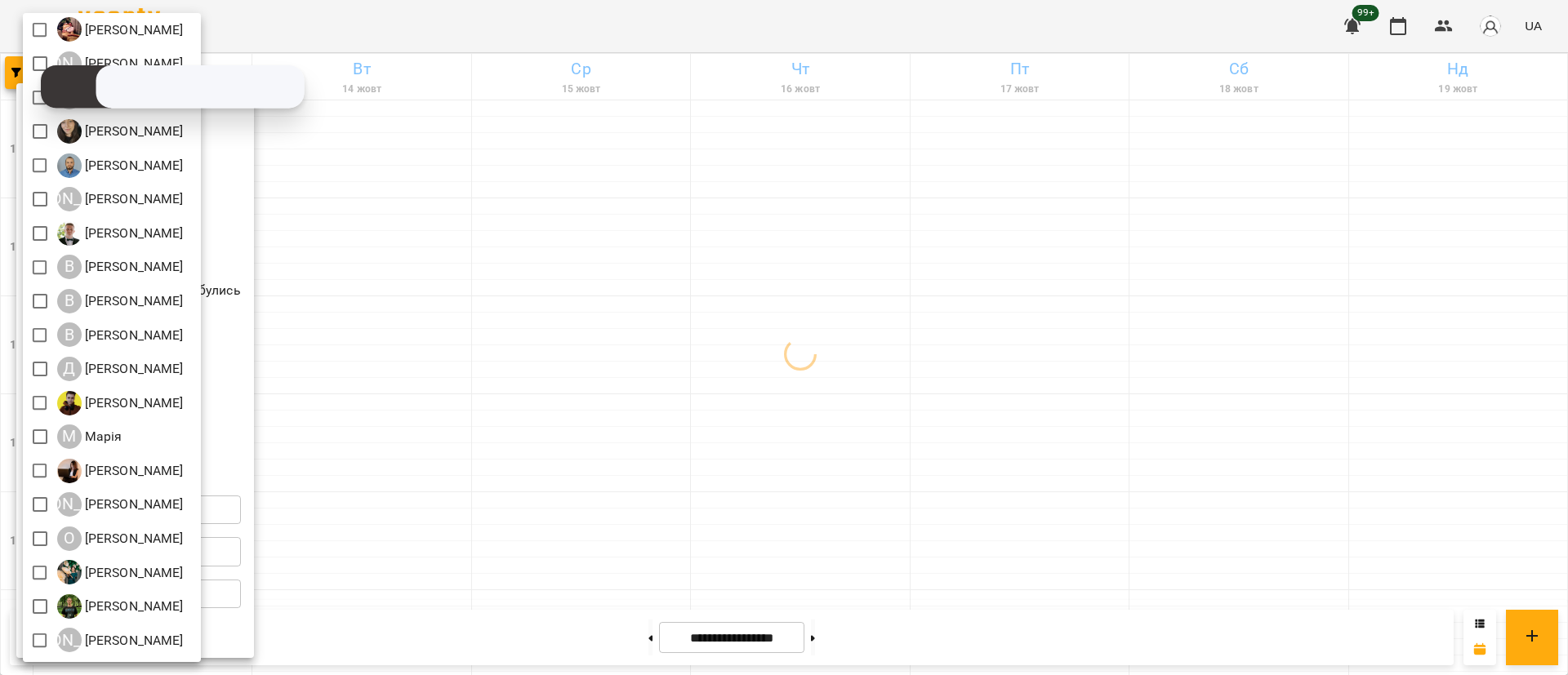
scroll to position [110, 0]
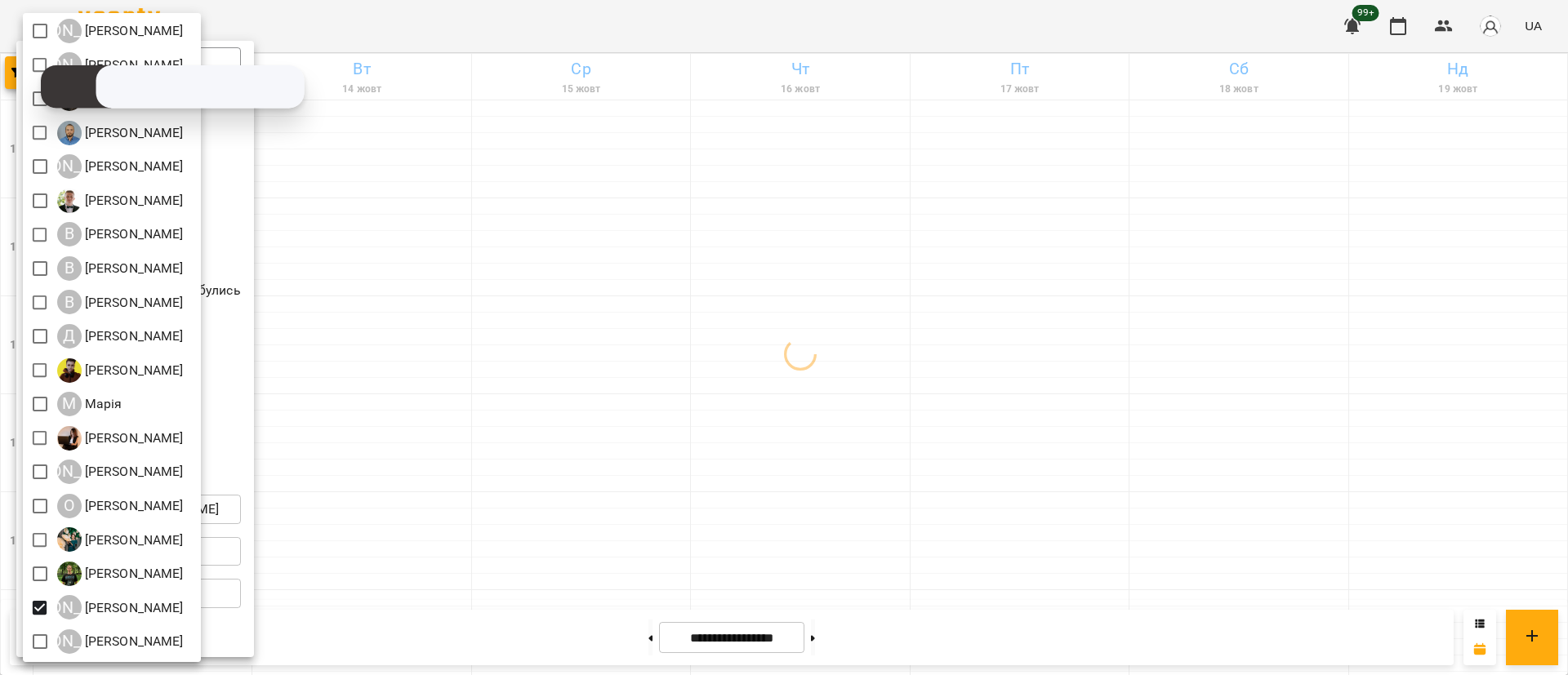
click at [813, 404] on div at bounding box center [784, 337] width 1568 height 675
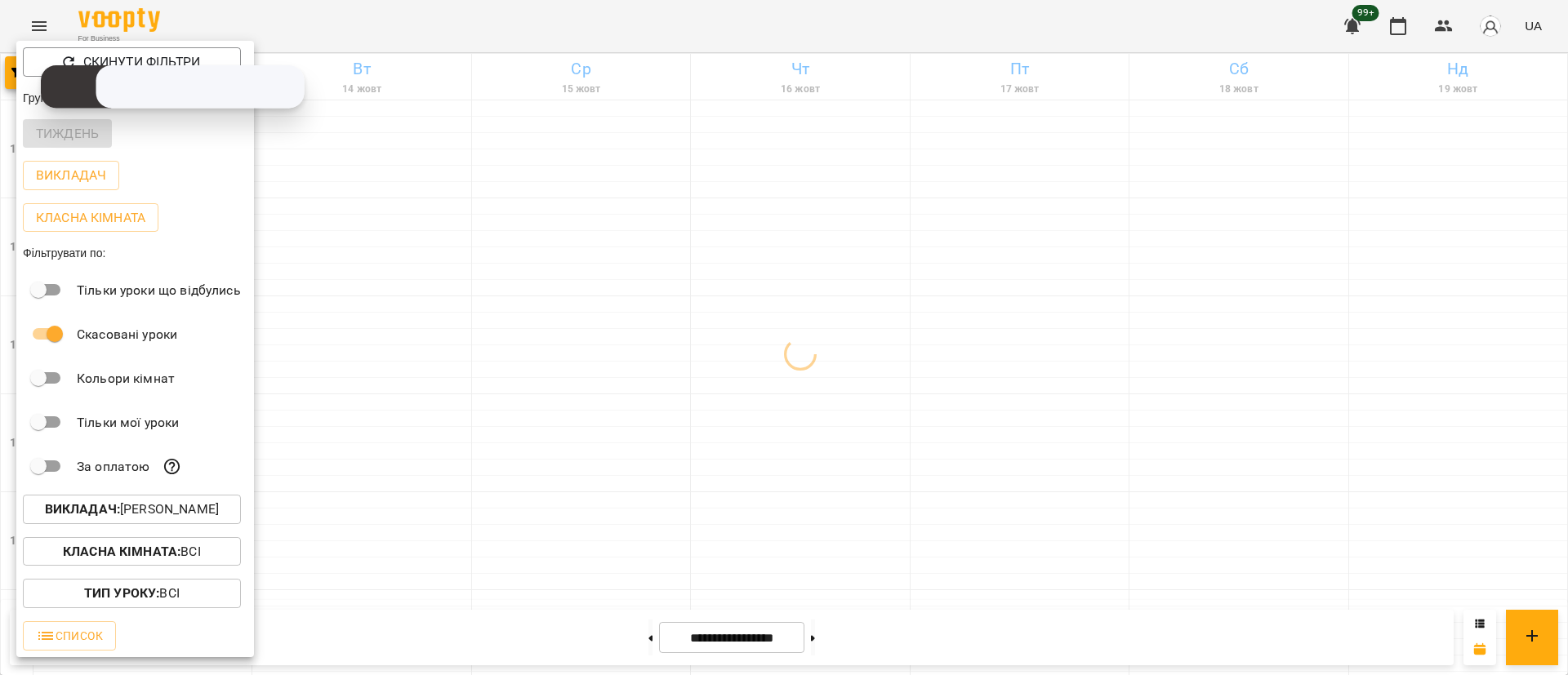
click at [813, 404] on div at bounding box center [784, 337] width 1568 height 675
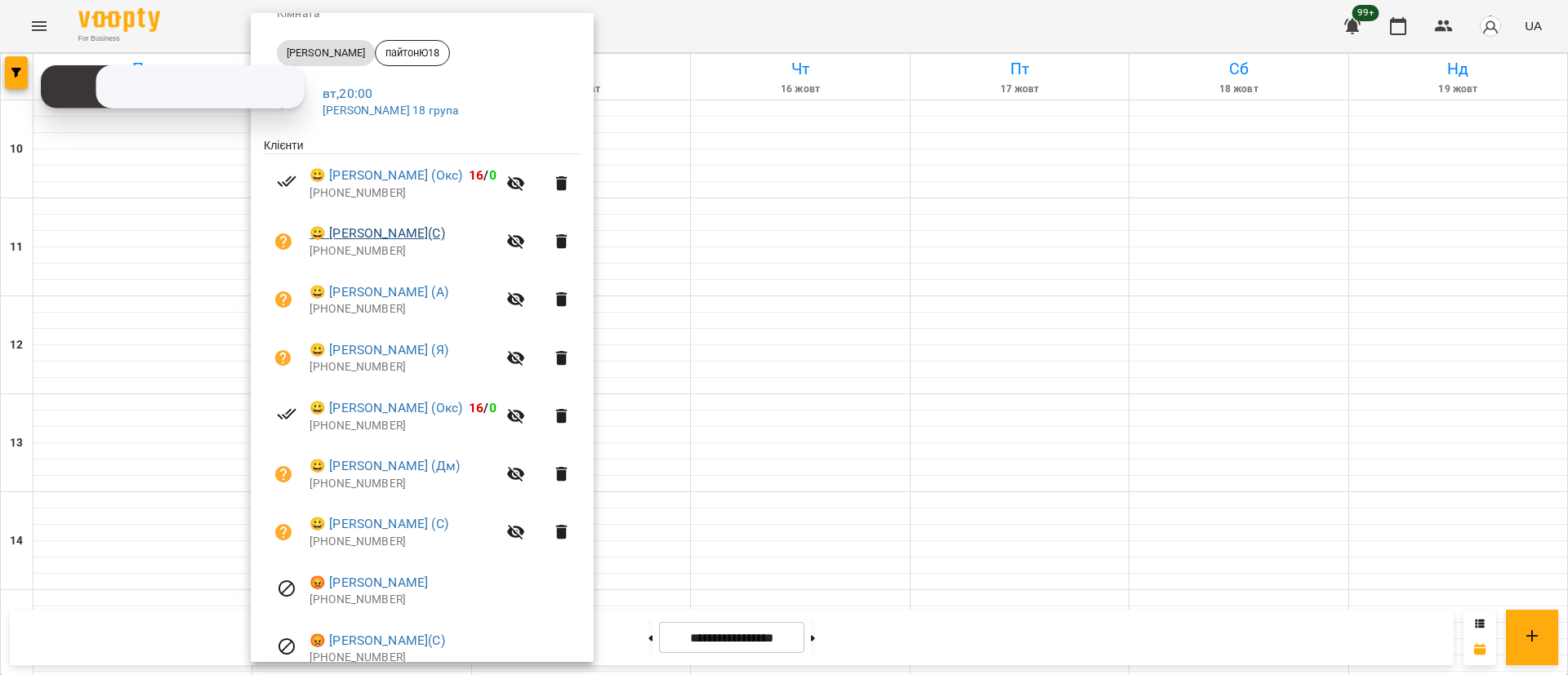
scroll to position [177, 0]
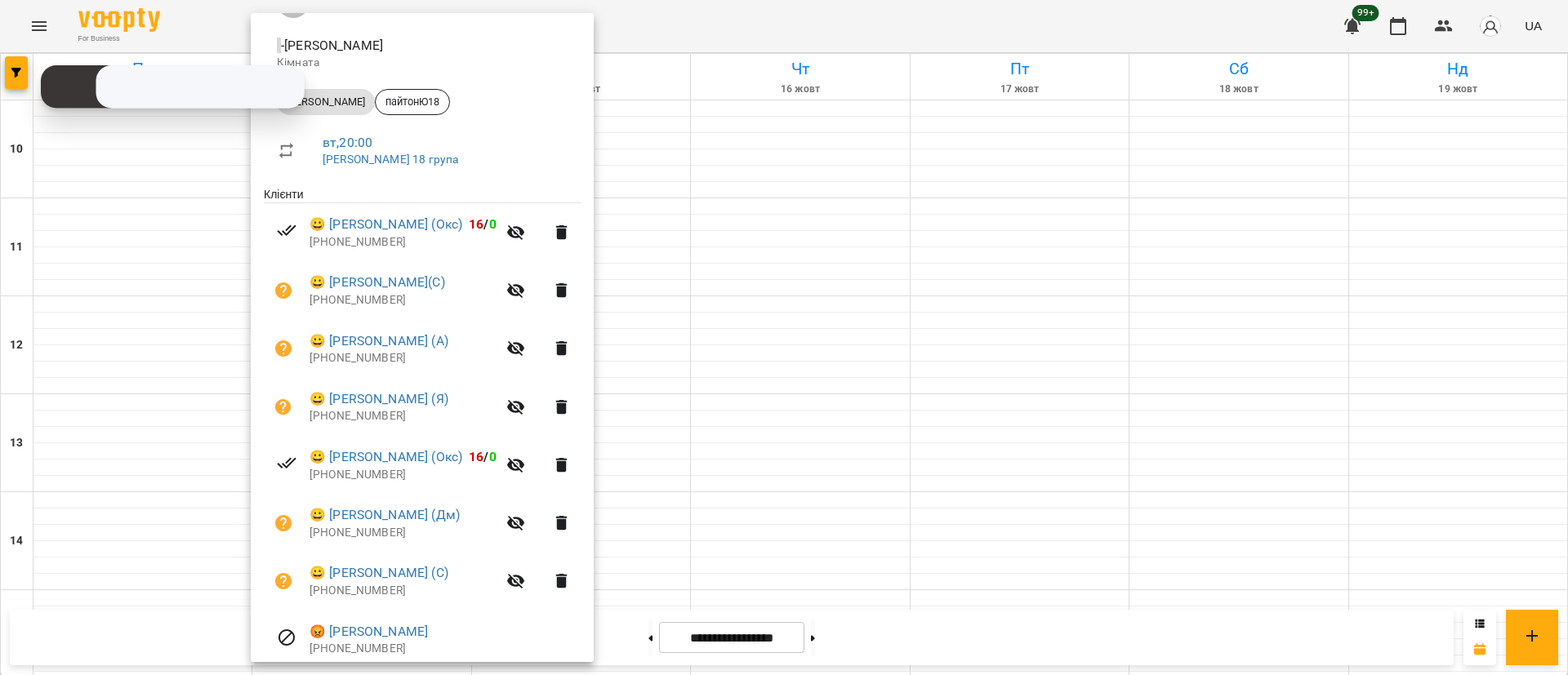
click at [364, 357] on p "[PHONE_NUMBER]" at bounding box center [403, 359] width 187 height 17
copy p "380993437369"
